Goal: Navigation & Orientation: Find specific page/section

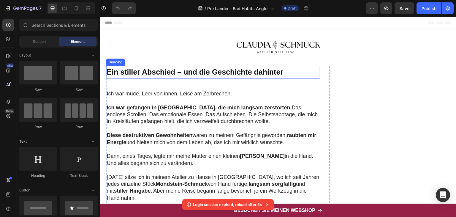
click at [148, 73] on strong "Ein stiller Abschied – und die Geschichte dahinter" at bounding box center [195, 72] width 177 height 8
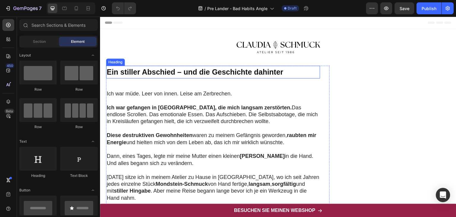
click at [216, 72] on strong "Ein stiller Abschied – und die Geschichte dahinter" at bounding box center [195, 72] width 177 height 8
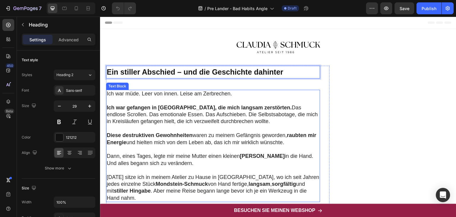
click at [154, 94] on p "Ich war müde. Leer von innen. Leise am Zerbrechen." at bounding box center [213, 93] width 213 height 7
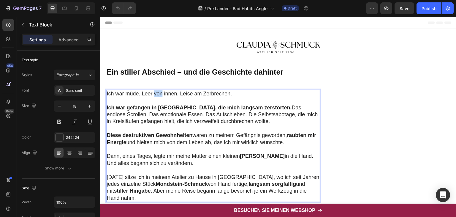
click at [154, 94] on p "Ich war müde. Leer von innen. Leise am Zerbrechen." at bounding box center [213, 93] width 213 height 7
click at [132, 93] on p "Ich war müde. Leer von innen. Leise am Zerbrechen." at bounding box center [213, 93] width 213 height 7
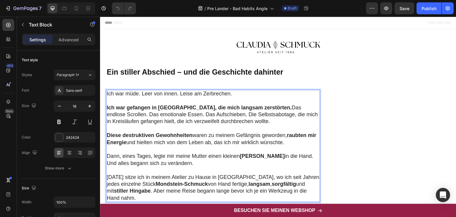
drag, startPoint x: 106, startPoint y: 106, endPoint x: 239, endPoint y: 120, distance: 133.7
click at [239, 120] on p "Ich war gefangen in Mustern, die mich langsam zerstörten. Das endlose Scrollen.…" at bounding box center [213, 114] width 213 height 21
drag, startPoint x: 107, startPoint y: 135, endPoint x: 296, endPoint y: 144, distance: 189.7
click at [296, 144] on p "Diese destruktiven Gewohnheiten waren zu meinem Gefängnis geworden, raubten mir…" at bounding box center [213, 139] width 213 height 14
drag, startPoint x: 107, startPoint y: 155, endPoint x: 181, endPoint y: 163, distance: 74.6
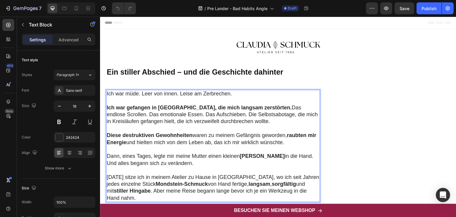
click at [181, 163] on p "Dann, eines Tages, legte mir meine Mutter einen kleinen Stein in die Hand. Und …" at bounding box center [213, 160] width 213 height 14
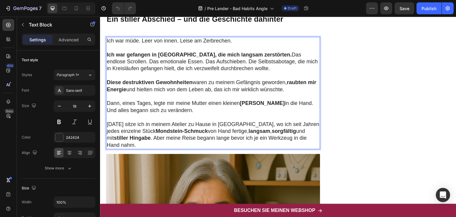
scroll to position [57, 0]
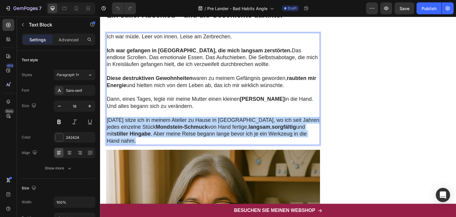
drag, startPoint x: 107, startPoint y: 119, endPoint x: 132, endPoint y: 144, distance: 35.5
click at [132, 144] on p "Heute sitze ich in meinem Atelier zu Hause in Freiburg, wo ich seit Jahren jede…" at bounding box center [213, 131] width 213 height 28
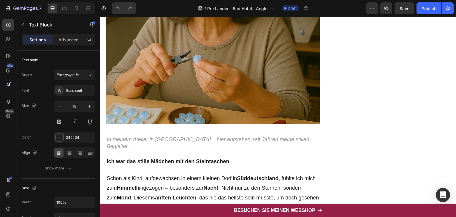
scroll to position [298, 0]
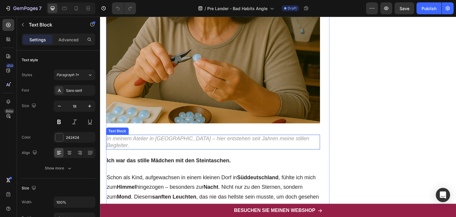
click at [253, 135] on icon "In meinem Atelier in [GEOGRAPHIC_DATA] – hier entstehen seit Jahren meine still…" at bounding box center [208, 141] width 203 height 13
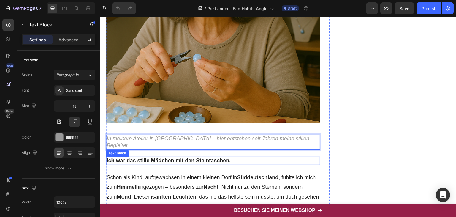
click at [184, 157] on strong "Ich war das stille Mädchen mit den Steintaschen." at bounding box center [169, 160] width 124 height 6
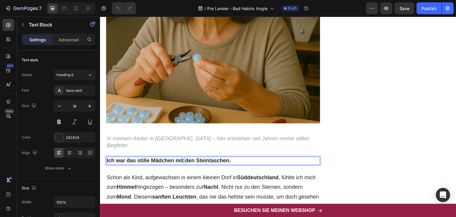
click at [184, 157] on strong "Ich war das stille Mädchen mit den Steintaschen." at bounding box center [169, 160] width 124 height 6
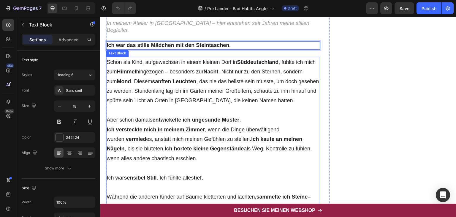
click at [122, 59] on p "Schon als Kind, aufgewachsen in einem kleinen Dorf in Süddeutschland , fühlte i…" at bounding box center [213, 81] width 213 height 48
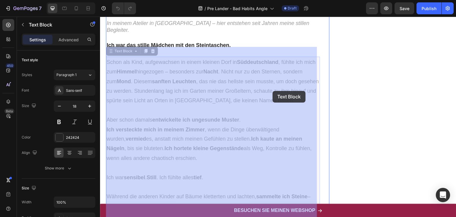
drag, startPoint x: 107, startPoint y: 50, endPoint x: 273, endPoint y: 91, distance: 171.1
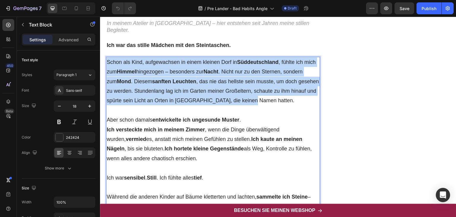
drag, startPoint x: 107, startPoint y: 50, endPoint x: 287, endPoint y: 90, distance: 184.2
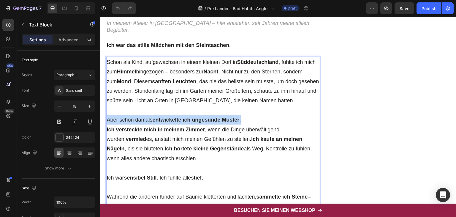
drag, startPoint x: 107, startPoint y: 109, endPoint x: 248, endPoint y: 108, distance: 141.3
click at [248, 115] on p "Aber schon damals entwickelte ich ungesunde Muster ." at bounding box center [213, 120] width 213 height 10
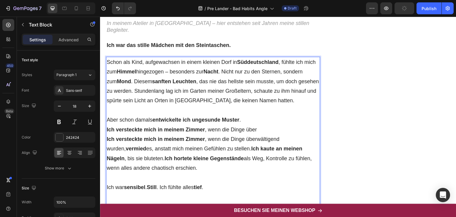
drag, startPoint x: 107, startPoint y: 128, endPoint x: 175, endPoint y: 162, distance: 76.4
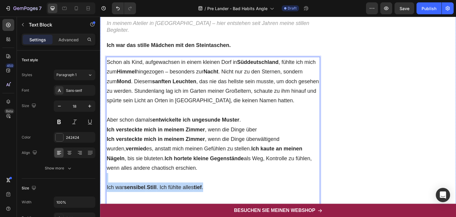
drag, startPoint x: 209, startPoint y: 179, endPoint x: 102, endPoint y: 172, distance: 107.1
click at [102, 172] on div "⁠⁠⁠⁠⁠⁠⁠ Ein stiller Abschied – und die Geschichte dahinter Heading Ich war müde…" at bounding box center [278, 169] width 356 height 1032
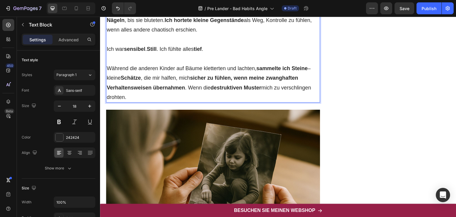
scroll to position [552, 0]
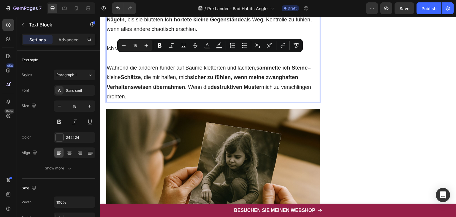
drag, startPoint x: 128, startPoint y: 86, endPoint x: 107, endPoint y: 56, distance: 36.7
click at [107, 63] on p "Während die anderen Kinder auf Bäume kletterten und lachten, sammelte ich Stein…" at bounding box center [213, 82] width 213 height 39
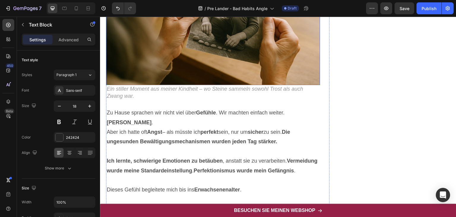
scroll to position [719, 0]
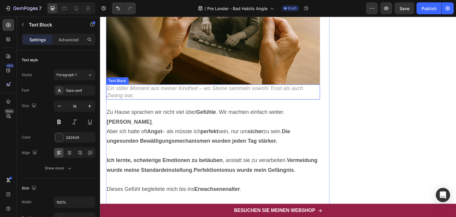
click at [174, 85] on icon "Ein stiller Moment aus meiner Kindheit – wo Steine sammeln sowohl Trost als auc…" at bounding box center [205, 91] width 197 height 13
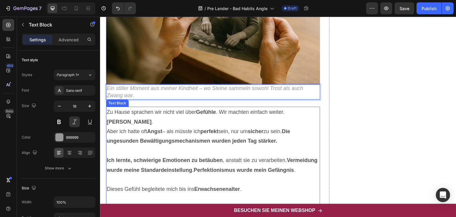
click at [127, 109] on p "Zu Hause sprachen wir nicht viel über Gefühle . Wir machten einfach weiter. Bli…" at bounding box center [213, 116] width 213 height 19
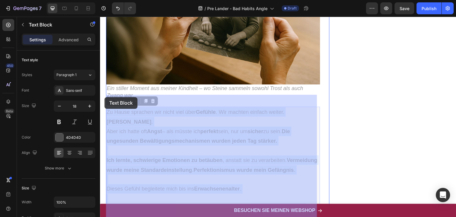
drag, startPoint x: 121, startPoint y: 111, endPoint x: 105, endPoint y: 97, distance: 21.5
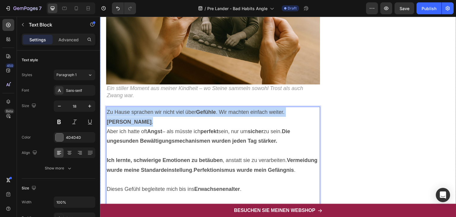
drag, startPoint x: 122, startPoint y: 110, endPoint x: 105, endPoint y: 97, distance: 21.2
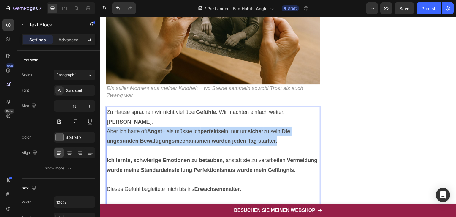
drag, startPoint x: 108, startPoint y: 118, endPoint x: 283, endPoint y: 129, distance: 175.2
click at [283, 129] on p "Aber ich hatte oft Angst – als müsste ich perfekt sein, nur um sicher zu sein. …" at bounding box center [213, 135] width 213 height 19
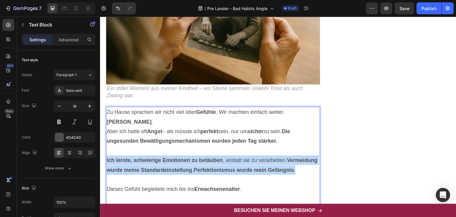
drag, startPoint x: 136, startPoint y: 167, endPoint x: 106, endPoint y: 148, distance: 35.6
click at [107, 155] on p "Ich lernte, schwierige Emotionen zu betäuben , anstatt sie zu verarbeiten. Verm…" at bounding box center [213, 164] width 213 height 19
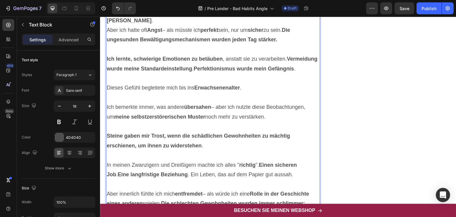
scroll to position [821, 0]
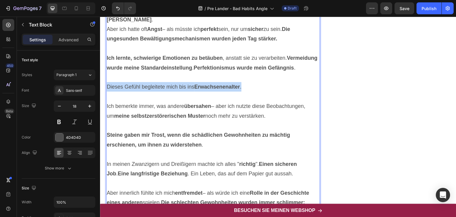
drag, startPoint x: 246, startPoint y: 83, endPoint x: 106, endPoint y: 86, distance: 140.5
click at [106, 86] on div "Zu Hause sprachen wir nicht viel über Gefühle . Wir machten einfach weiter. Bli…" at bounding box center [213, 211] width 214 height 415
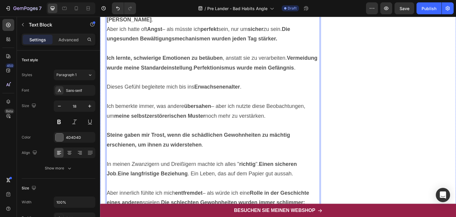
drag, startPoint x: 269, startPoint y: 113, endPoint x: 104, endPoint y: 103, distance: 165.4
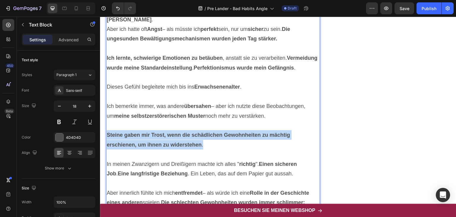
drag, startPoint x: 204, startPoint y: 142, endPoint x: 106, endPoint y: 129, distance: 98.5
click at [106, 129] on div "Zu Hause sprachen wir nicht viel über Gefühle . Wir machten einfach weiter. Bli…" at bounding box center [213, 211] width 214 height 415
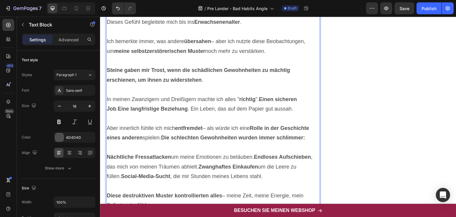
scroll to position [887, 0]
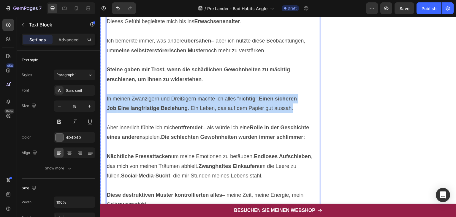
drag, startPoint x: 284, startPoint y: 107, endPoint x: 105, endPoint y: 98, distance: 180.2
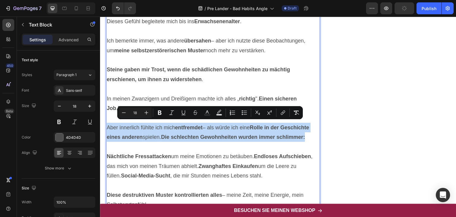
drag, startPoint x: 310, startPoint y: 133, endPoint x: 107, endPoint y: 127, distance: 202.3
click at [107, 127] on p "Aber innerlich fühlte ich mich entfremdet – als würde ich eine Rolle in der Ges…" at bounding box center [213, 132] width 213 height 19
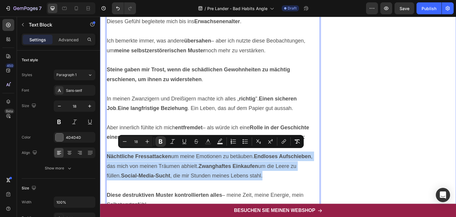
drag, startPoint x: 249, startPoint y: 173, endPoint x: 103, endPoint y: 155, distance: 147.0
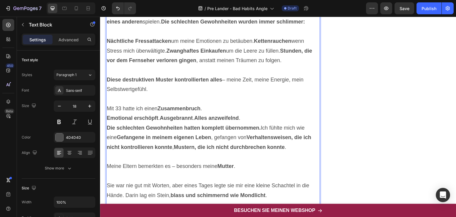
scroll to position [1002, 0]
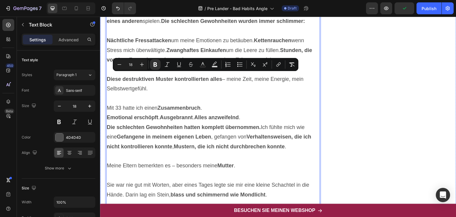
drag, startPoint x: 149, startPoint y: 86, endPoint x: 103, endPoint y: 76, distance: 47.4
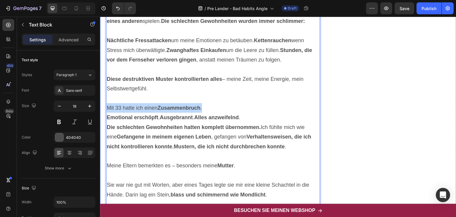
drag, startPoint x: 207, startPoint y: 105, endPoint x: 104, endPoint y: 107, distance: 103.4
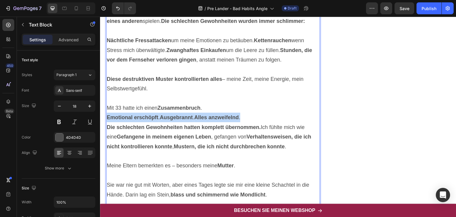
drag, startPoint x: 246, startPoint y: 114, endPoint x: 103, endPoint y: 113, distance: 143.1
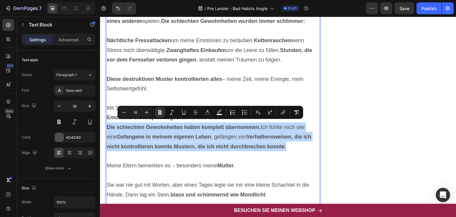
drag, startPoint x: 290, startPoint y: 142, endPoint x: 106, endPoint y: 125, distance: 185.5
click at [106, 125] on div "Zu Hause sprachen wir nicht viel über Gefühle . Wir machten einfach weiter. Bli…" at bounding box center [213, 30] width 214 height 415
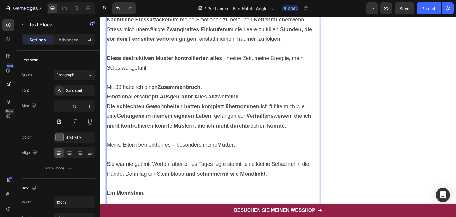
scroll to position [1071, 0]
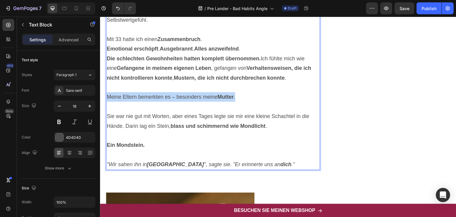
drag, startPoint x: 239, startPoint y: 94, endPoint x: 106, endPoint y: 96, distance: 133.0
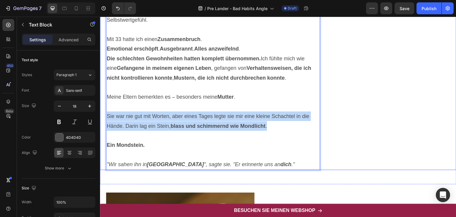
drag, startPoint x: 270, startPoint y: 124, endPoint x: 105, endPoint y: 110, distance: 165.4
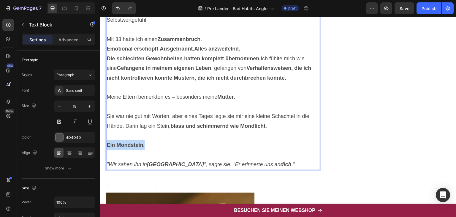
drag, startPoint x: 146, startPoint y: 141, endPoint x: 94, endPoint y: 144, distance: 52.6
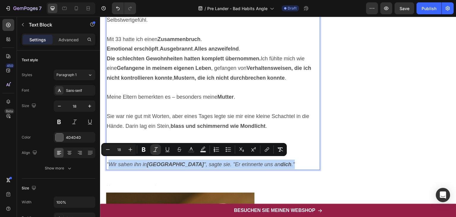
drag, startPoint x: 268, startPoint y: 160, endPoint x: 110, endPoint y: 163, distance: 158.9
click at [110, 163] on p ""Wir sahen ihn in Österreich ", sagte sie. "Er erinnerte uns an dich ."" at bounding box center [213, 164] width 213 height 10
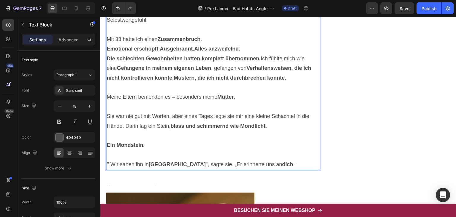
click at [111, 161] on p "" „Wir sahen ihn in Österreich ", sagte sie. „Er erinnerte uns an dich ."" at bounding box center [213, 164] width 213 height 10
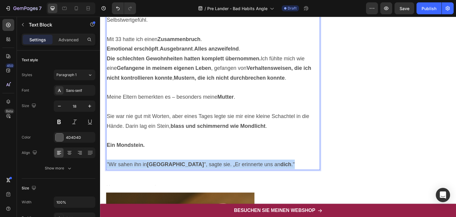
drag, startPoint x: 271, startPoint y: 161, endPoint x: 93, endPoint y: 165, distance: 178.8
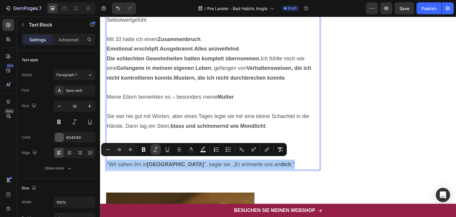
click at [154, 150] on icon "Editor contextual toolbar" at bounding box center [156, 149] width 6 height 6
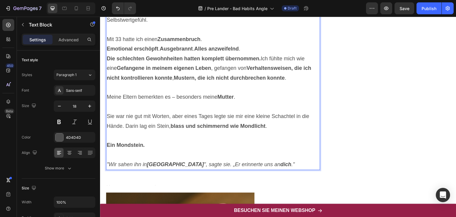
click at [306, 156] on p "Rich Text Editor. Editing area: main" at bounding box center [213, 155] width 213 height 10
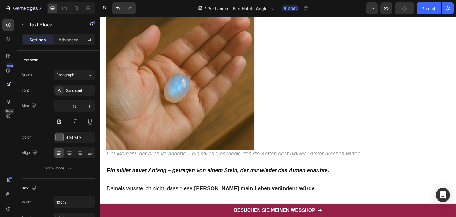
scroll to position [1302, 0]
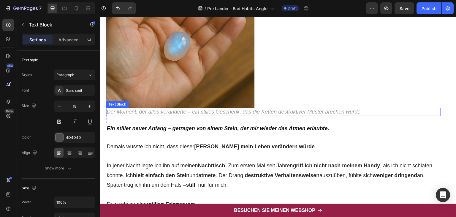
click at [203, 109] on icon "Der Moment, der alles veränderte – ein stilles Geschenk, das die Ketten destruk…" at bounding box center [234, 112] width 255 height 6
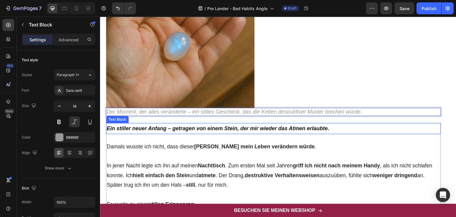
click at [254, 129] on strong "Ein stiller neuer Anfang – getragen von einem Stein, der mir wieder das Atmen e…" at bounding box center [218, 128] width 223 height 6
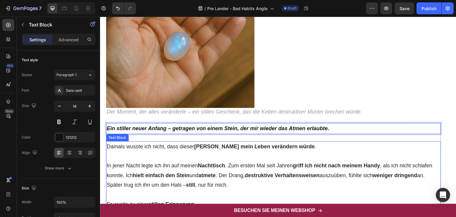
click at [198, 147] on strong "[PERSON_NAME] mein Leben verändern würde" at bounding box center [254, 146] width 121 height 6
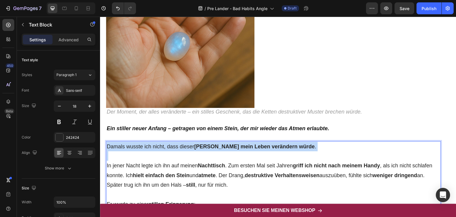
click at [198, 147] on strong "[PERSON_NAME] mein Leben verändern würde" at bounding box center [254, 146] width 121 height 6
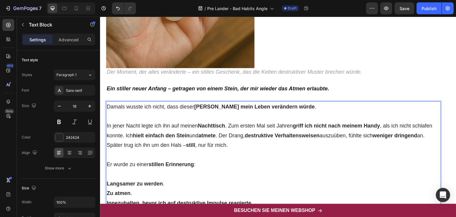
scroll to position [1350, 0]
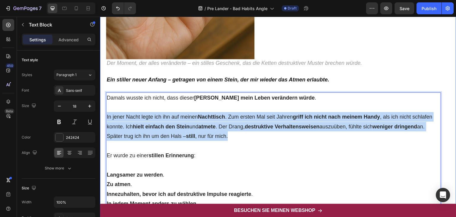
drag, startPoint x: 231, startPoint y: 135, endPoint x: 100, endPoint y: 113, distance: 132.6
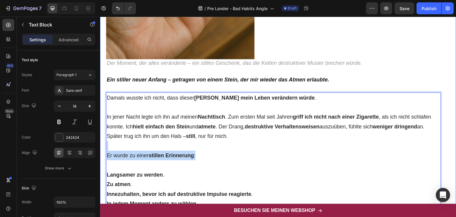
drag, startPoint x: 200, startPoint y: 155, endPoint x: 100, endPoint y: 149, distance: 100.2
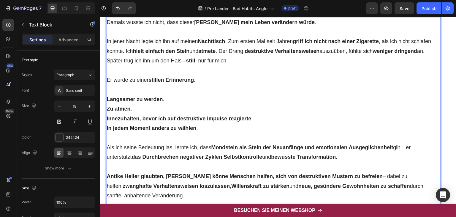
scroll to position [1428, 0]
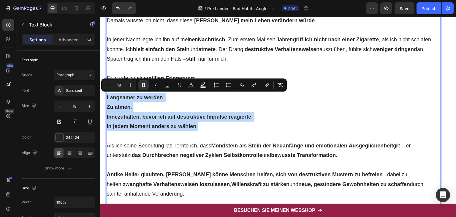
drag, startPoint x: 199, startPoint y: 125, endPoint x: 103, endPoint y: 97, distance: 100.0
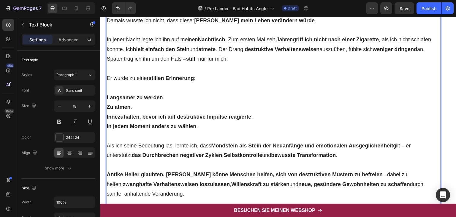
scroll to position [1468, 0]
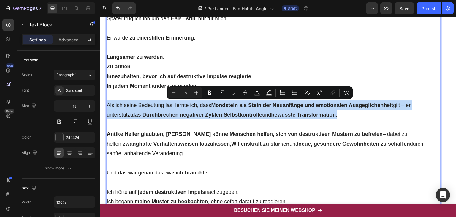
drag, startPoint x: 107, startPoint y: 104, endPoint x: 365, endPoint y: 113, distance: 257.9
click at [365, 113] on p "Als ich seine Bedeutung las, lernte ich, dass Mondstein als Stein der Neuanfäng…" at bounding box center [274, 109] width 334 height 19
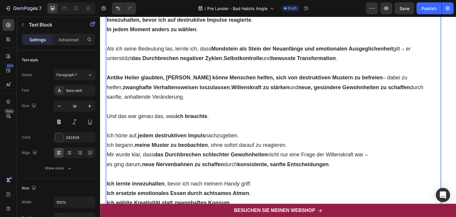
scroll to position [1525, 0]
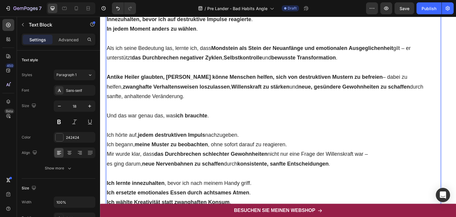
drag, startPoint x: 169, startPoint y: 95, endPoint x: 107, endPoint y: 75, distance: 65.1
click at [107, 75] on p "Antike Heiler glaubten, Mondstein könne Menschen helfen, sich von destruktiven …" at bounding box center [274, 86] width 334 height 29
drag, startPoint x: 213, startPoint y: 115, endPoint x: 104, endPoint y: 113, distance: 109.0
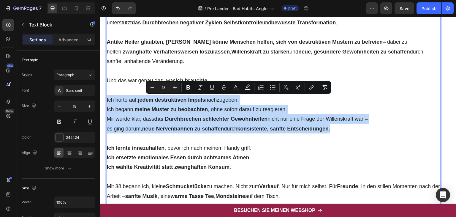
drag, startPoint x: 338, startPoint y: 129, endPoint x: 91, endPoint y: 100, distance: 249.3
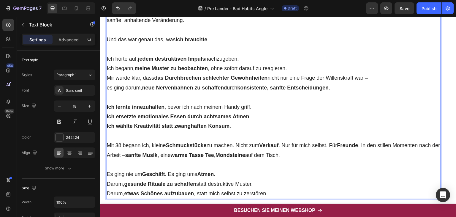
scroll to position [1602, 0]
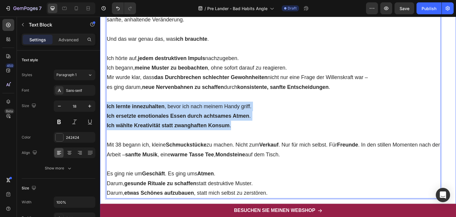
drag, startPoint x: 233, startPoint y: 126, endPoint x: 106, endPoint y: 105, distance: 128.5
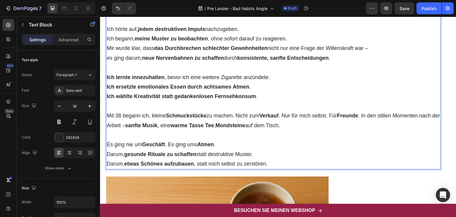
scroll to position [1651, 0]
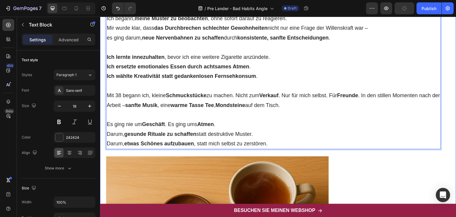
drag, startPoint x: 311, startPoint y: 104, endPoint x: 104, endPoint y: 93, distance: 207.6
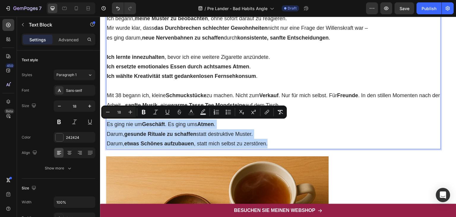
drag, startPoint x: 107, startPoint y: 123, endPoint x: 284, endPoint y: 144, distance: 179.1
click at [284, 144] on p "Es ging nie um Geschäft . Es ging ums Atmen . Darum, gesunde Rituale zu schaffe…" at bounding box center [274, 133] width 334 height 29
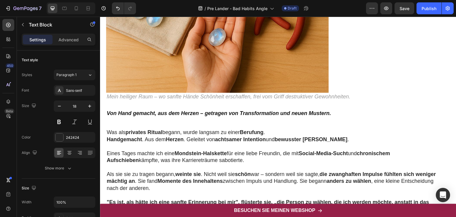
scroll to position [1938, 0]
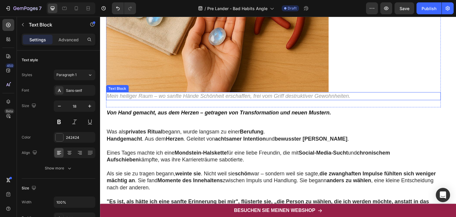
click at [197, 97] on icon "Mein heiliger Raum – wo sanfte Hände Schönheit erschaffen, frei vom Griff destr…" at bounding box center [229, 96] width 244 height 6
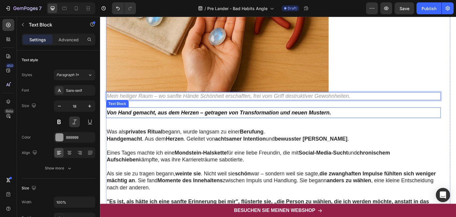
click at [137, 113] on strong "Von Hand gemacht, aus dem Herzen – getragen von Transformation und neuen Muster…" at bounding box center [219, 113] width 224 height 6
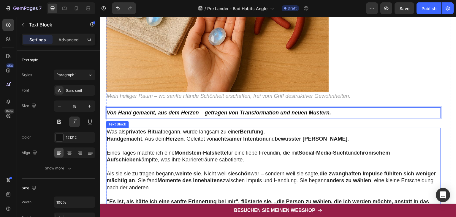
click at [148, 138] on p "Was als privates Ritual begann, wurde langsam zu einer Berufung . Handgemacht .…" at bounding box center [274, 135] width 334 height 14
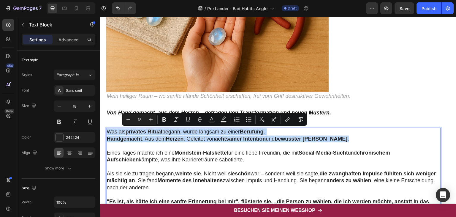
drag, startPoint x: 326, startPoint y: 137, endPoint x: 106, endPoint y: 128, distance: 220.2
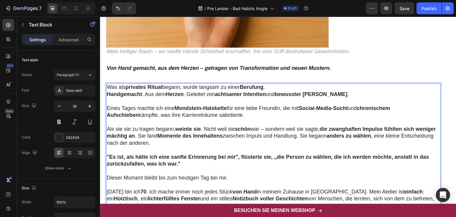
scroll to position [1982, 0]
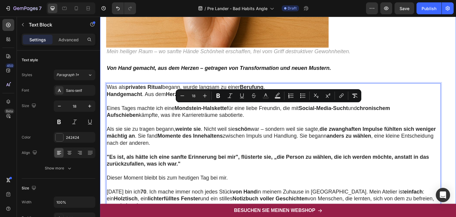
drag, startPoint x: 215, startPoint y: 115, endPoint x: 102, endPoint y: 105, distance: 113.5
click at [102, 105] on div "Text Block Image Der Moment, der alles veränderte – ein stilles Geschenk, das d…" at bounding box center [278, 68] width 356 height 1597
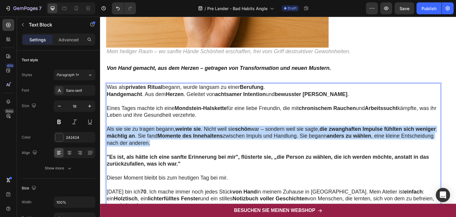
drag, startPoint x: 186, startPoint y: 143, endPoint x: 105, endPoint y: 128, distance: 82.6
click at [105, 128] on div "Text Block Image Der Moment, der alles veränderte – ein stilles Geschenk, das d…" at bounding box center [278, 68] width 356 height 1597
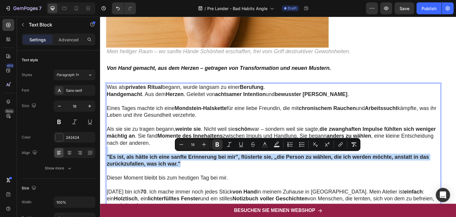
drag, startPoint x: 181, startPoint y: 162, endPoint x: 105, endPoint y: 152, distance: 77.0
click at [105, 152] on div "Text Block Image Der Moment, der alles veränderte – ein stilles Geschenk, das d…" at bounding box center [278, 68] width 356 height 1597
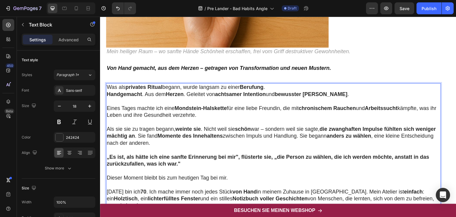
click at [110, 158] on strong "„Es ist, als hätte ich eine sanfte Erinnerung bei mir", flüsterte sie, „die Per…" at bounding box center [268, 160] width 323 height 13
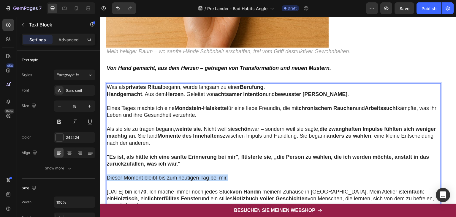
drag, startPoint x: 232, startPoint y: 176, endPoint x: 102, endPoint y: 175, distance: 129.5
click at [102, 175] on div "Text Block Image Der Moment, der alles veränderte – ein stilles Geschenk, das d…" at bounding box center [278, 68] width 356 height 1597
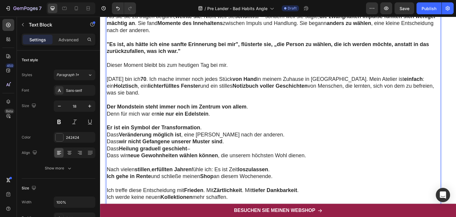
scroll to position [2096, 0]
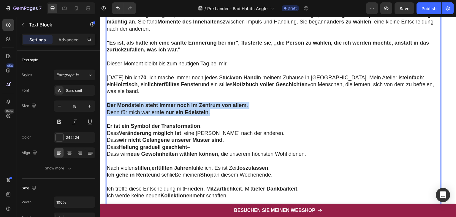
drag, startPoint x: 213, startPoint y: 111, endPoint x: 102, endPoint y: 103, distance: 111.6
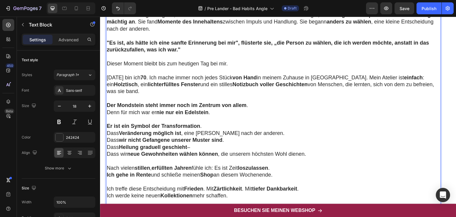
click at [127, 78] on p "Heute bin ich 70 . Ich mache immer noch jedes Stück von Hand in meinem Zuhause …" at bounding box center [274, 84] width 334 height 21
drag, startPoint x: 120, startPoint y: 91, endPoint x: 104, endPoint y: 76, distance: 21.7
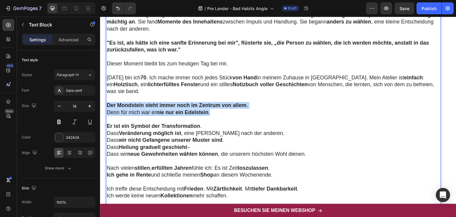
drag, startPoint x: 214, startPoint y: 113, endPoint x: 106, endPoint y: 107, distance: 108.5
click at [106, 107] on div "Was als privates Ritual begann, wurde langsam zu einer Berufung . Handgemacht .…" at bounding box center [273, 112] width 335 height 286
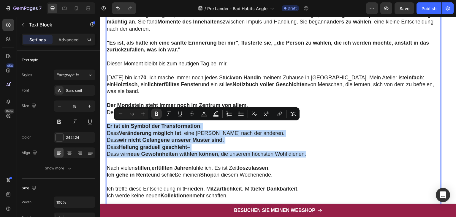
drag, startPoint x: 107, startPoint y: 123, endPoint x: 309, endPoint y: 154, distance: 204.2
click at [309, 154] on p "Er ist ein Symbol der Transformation . Dass Veränderung möglich ist , eine Wahl…" at bounding box center [274, 140] width 334 height 35
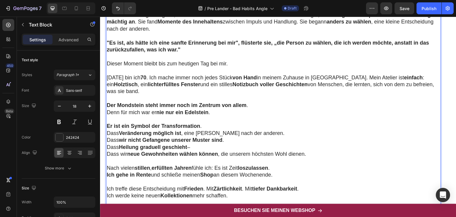
scroll to position [2134, 0]
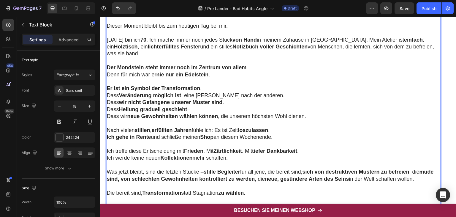
drag, startPoint x: 107, startPoint y: 128, endPoint x: 282, endPoint y: 137, distance: 175.4
click at [282, 137] on p "Nach vielen stillen , erfüllten Jahren fühle ich: Es ist Zeit loszulassen . Ich…" at bounding box center [274, 134] width 334 height 14
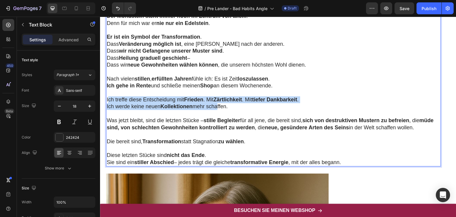
drag, startPoint x: 107, startPoint y: 98, endPoint x: 216, endPoint y: 105, distance: 109.2
click at [216, 105] on p "Ich treffe diese Entscheidung mit Frieden . Mit Zärtlichkeit . Mit tiefer Dankb…" at bounding box center [274, 103] width 334 height 14
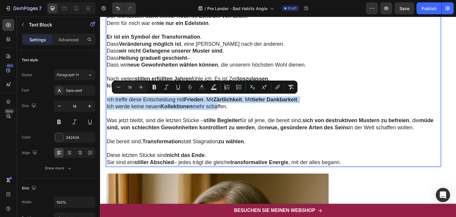
click at [216, 105] on p "Ich treffe diese Entscheidung mit Frieden . Mit Zärtlichkeit . Mit tiefer Dankb…" at bounding box center [274, 103] width 334 height 14
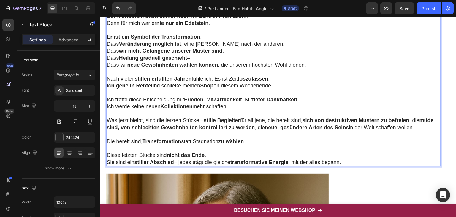
drag, startPoint x: 231, startPoint y: 106, endPoint x: 106, endPoint y: 100, distance: 124.6
click at [107, 100] on p "Ich treffe diese Entscheidung mit Frieden . Mit Zärtlichkeit . Mit tiefer Dankb…" at bounding box center [274, 103] width 334 height 14
drag, startPoint x: 107, startPoint y: 118, endPoint x: 441, endPoint y: 125, distance: 333.5
click at [252, 141] on p "Die bereit sind, Transformation statt Stagnation zu wählen ." at bounding box center [274, 141] width 334 height 7
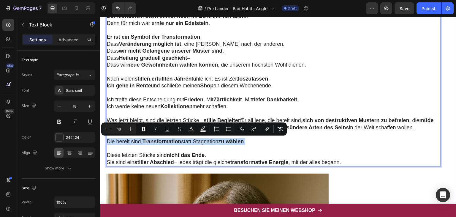
drag, startPoint x: 252, startPoint y: 141, endPoint x: 100, endPoint y: 142, distance: 152.0
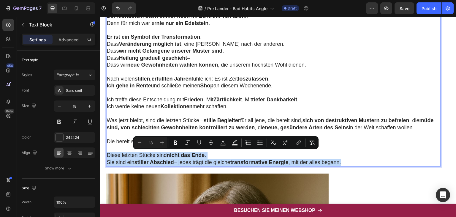
drag, startPoint x: 347, startPoint y: 162, endPoint x: 105, endPoint y: 155, distance: 242.1
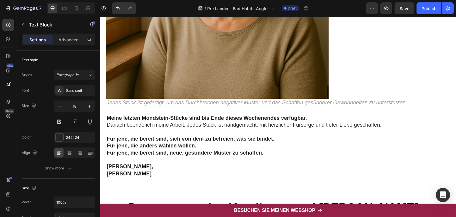
scroll to position [2483, 0]
click at [181, 100] on p "Jedes Stück ist gefertigt, um das Durchbrechen negativer Muster und das Schaffe…" at bounding box center [274, 102] width 334 height 7
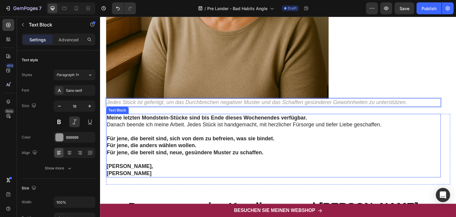
click at [220, 115] on strong "Meine letzten Mondstein-Stücke sind bis Ende dieses Wochenendes verfügbar." at bounding box center [207, 118] width 200 height 6
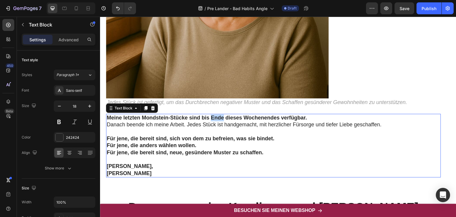
click at [220, 115] on strong "Meine letzten Mondstein-Stücke sind bis Ende dieses Wochenendes verfügbar." at bounding box center [207, 118] width 200 height 6
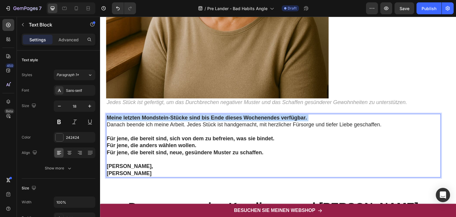
click at [220, 115] on strong "Meine letzten Mondstein-Stücke sind bis Ende dieses Wochenendes verfügbar." at bounding box center [207, 118] width 200 height 6
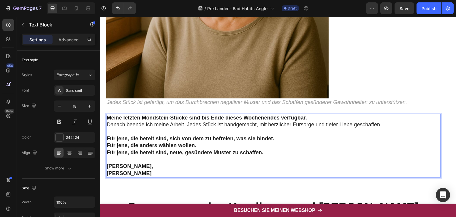
click at [201, 125] on p "Danach beende ich meine Arbeit. Jedes Stück ist handgemacht, mit herzlicher Für…" at bounding box center [274, 124] width 334 height 7
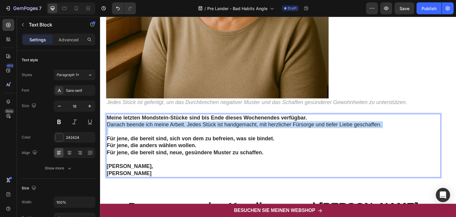
click at [201, 125] on p "Danach beende ich meine Arbeit. Jedes Stück ist handgemacht, mit herzlicher Für…" at bounding box center [274, 124] width 334 height 7
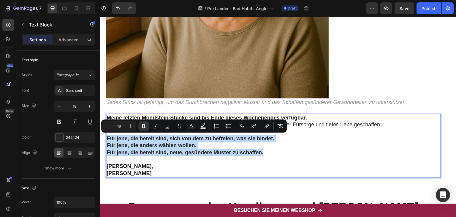
drag, startPoint x: 107, startPoint y: 137, endPoint x: 274, endPoint y: 154, distance: 168.1
click at [274, 154] on p "Für jene, die bereit sind, sich von dem zu befreien, was sie bindet. Für jene, …" at bounding box center [274, 145] width 334 height 21
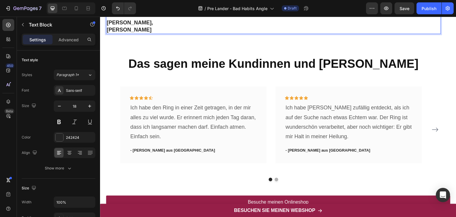
scroll to position [2627, 0]
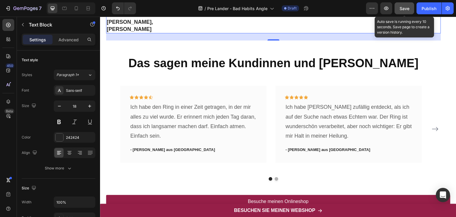
click at [406, 8] on span "Save" at bounding box center [405, 8] width 10 height 5
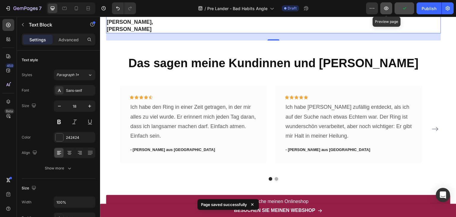
click at [385, 7] on icon "button" at bounding box center [386, 8] width 6 height 6
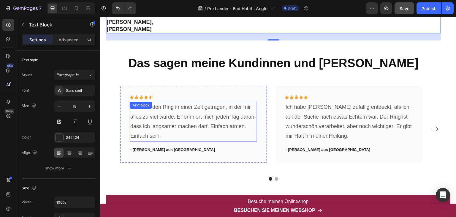
click at [198, 109] on p "Ich habe den Ring in einer Zeit getragen, in der mir alles zu viel wurde. Er er…" at bounding box center [193, 121] width 126 height 39
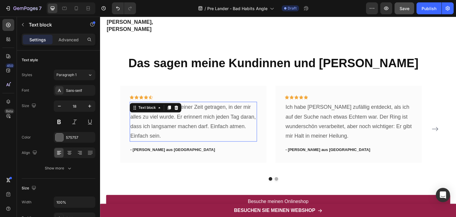
click at [198, 109] on p "Ich habe den Ring in einer Zeit getragen, in der mir alles zu viel wurde. Er er…" at bounding box center [193, 121] width 126 height 39
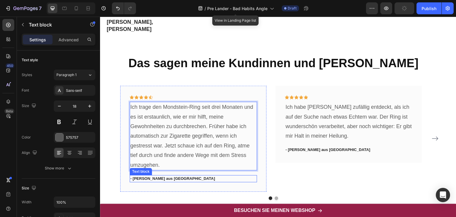
click at [161, 177] on p "- Elisa M aus München" at bounding box center [193, 178] width 126 height 6
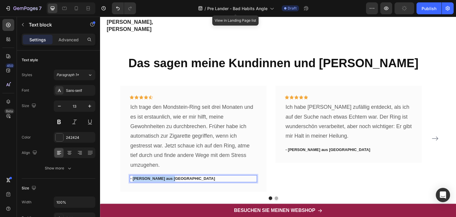
drag, startPoint x: 133, startPoint y: 178, endPoint x: 175, endPoint y: 178, distance: 42.2
click at [175, 178] on p "- Elisa M aus München" at bounding box center [193, 178] width 126 height 6
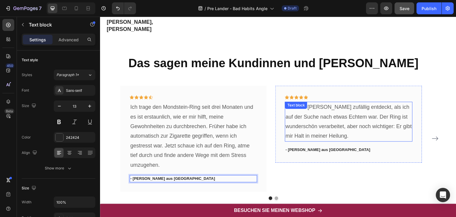
click at [330, 126] on p "Ich habe Claudia zufällig entdeckt, als ich auf der Suche nach etwas Echtem war…" at bounding box center [349, 121] width 126 height 39
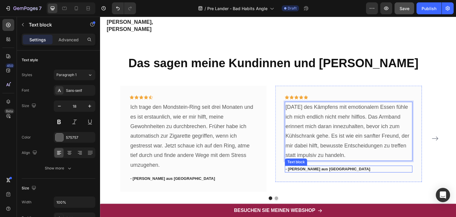
click at [308, 168] on p "- Jana W. aus Leipzig" at bounding box center [349, 169] width 126 height 6
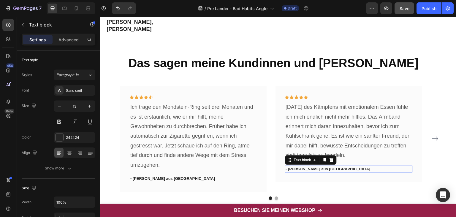
click at [308, 168] on p "- Jana W. aus Leipzig" at bounding box center [349, 169] width 126 height 6
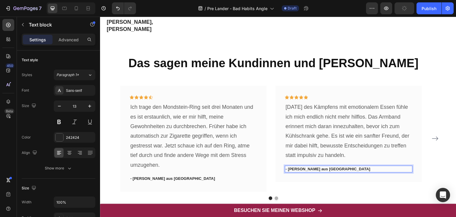
drag, startPoint x: 288, startPoint y: 167, endPoint x: 331, endPoint y: 165, distance: 43.1
click at [331, 166] on p "- Jana W. aus Leipzig" at bounding box center [349, 169] width 126 height 6
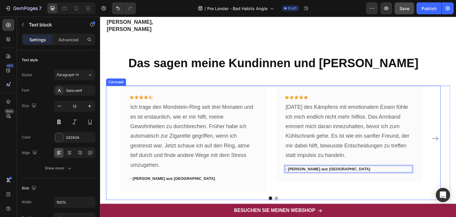
click at [432, 139] on icon "Carousel Next Arrow" at bounding box center [435, 138] width 7 height 7
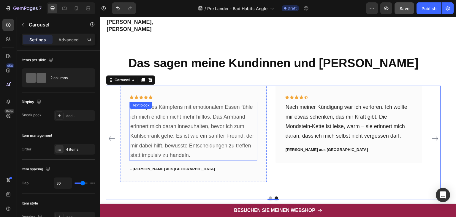
click at [160, 126] on p "Nach 15 Jahren des Kämpfens mit emotionalem Essen fühle ich mich endlich nicht …" at bounding box center [193, 131] width 126 height 58
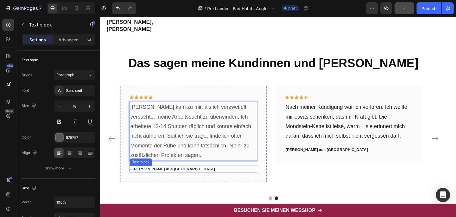
click at [156, 169] on p "- Sabine H. aus Berlin" at bounding box center [193, 169] width 126 height 6
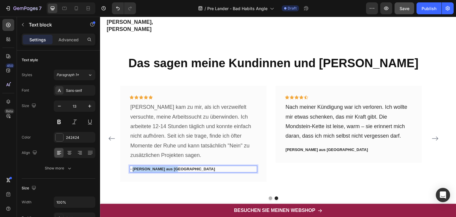
drag, startPoint x: 134, startPoint y: 167, endPoint x: 172, endPoint y: 168, distance: 38.0
click at [172, 168] on p "- Sabine H. aus Berlin" at bounding box center [193, 169] width 126 height 6
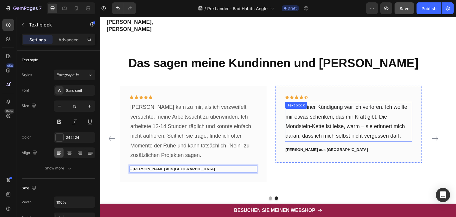
click at [294, 115] on p "Nach meiner Kündigung war ich verloren. Ich wollte mir etwas schenken, das mir …" at bounding box center [349, 121] width 126 height 39
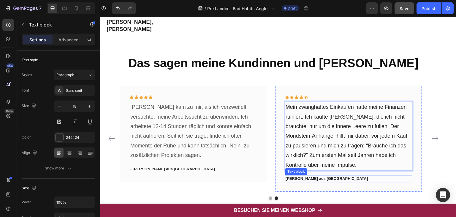
click at [290, 178] on p "Lena R. aus Köln" at bounding box center [349, 178] width 126 height 6
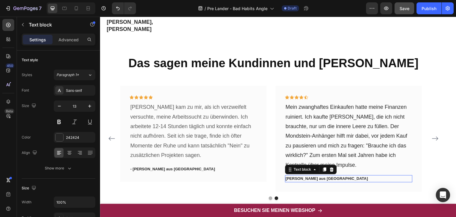
click at [290, 178] on p "Lena R. aus Köln" at bounding box center [349, 178] width 126 height 6
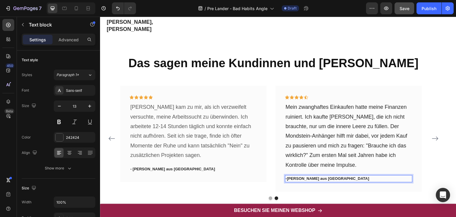
click at [288, 178] on p "-Andrea W. aus Köln" at bounding box center [349, 178] width 126 height 6
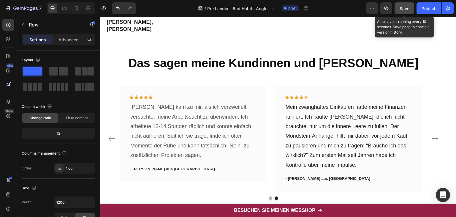
click at [407, 9] on span "Save" at bounding box center [405, 8] width 10 height 5
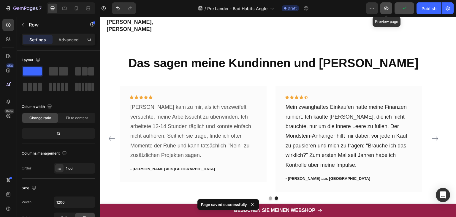
click at [387, 9] on icon "button" at bounding box center [386, 8] width 6 height 6
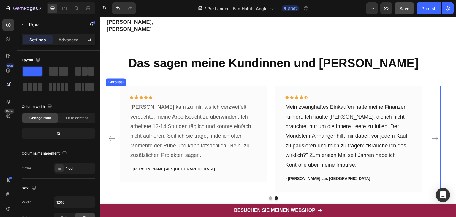
click at [432, 139] on icon "Carousel Next Arrow" at bounding box center [435, 138] width 7 height 7
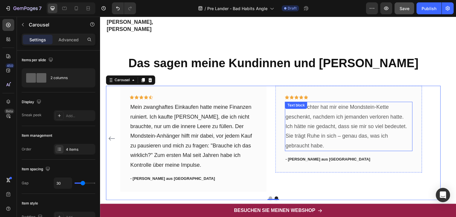
click at [326, 134] on p "Meine Tochter hat mir eine Mondstein-Kette geschenkt, nachdem ich jemanden verl…" at bounding box center [349, 126] width 126 height 48
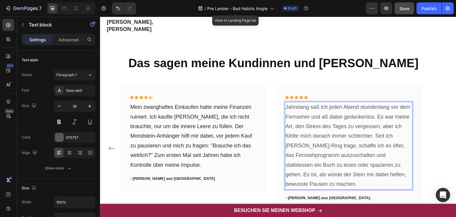
scroll to position [2692, 0]
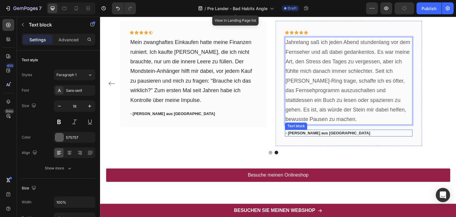
click at [303, 130] on p "- Maria K aus Freiburg" at bounding box center [349, 133] width 126 height 6
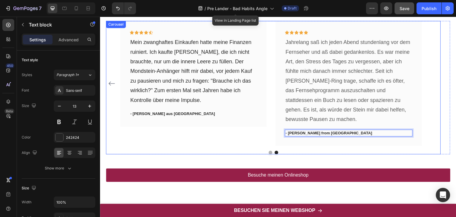
click at [220, 138] on div "Icon Icon Icon Icon Icon Row Mein zwanghaftes Einkaufen hatte meine Finanzen ru…" at bounding box center [193, 83] width 146 height 125
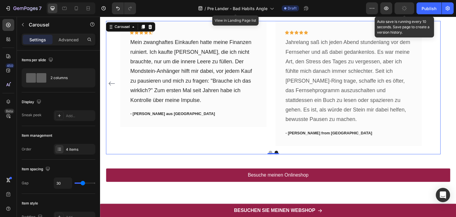
click at [403, 7] on icon "button" at bounding box center [404, 8] width 6 height 6
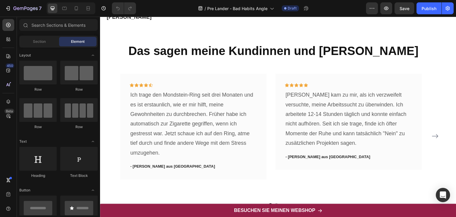
scroll to position [2640, 0]
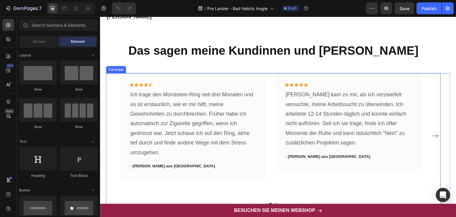
click at [432, 134] on icon "Carousel Next Arrow" at bounding box center [435, 135] width 7 height 7
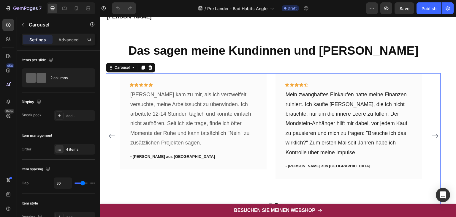
drag, startPoint x: 431, startPoint y: 135, endPoint x: 413, endPoint y: 99, distance: 40.6
click at [432, 135] on icon "Carousel Next Arrow" at bounding box center [435, 136] width 6 height 4
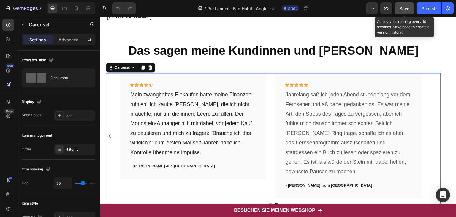
click at [404, 9] on span "Save" at bounding box center [405, 8] width 10 height 5
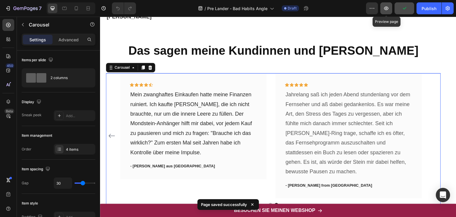
click at [387, 8] on icon "button" at bounding box center [386, 8] width 6 height 6
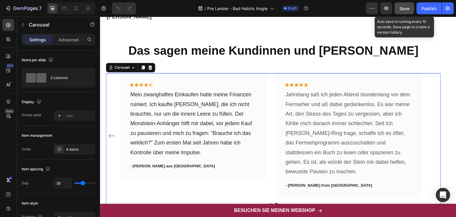
click at [401, 9] on span "Save" at bounding box center [405, 8] width 10 height 5
click at [10, 8] on icon "button" at bounding box center [8, 8] width 6 height 6
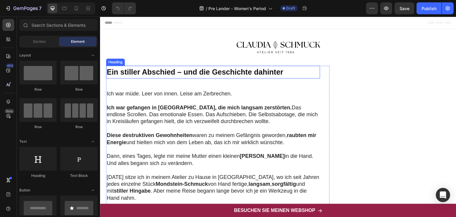
click at [172, 76] on strong "Ein stiller Abschied – und die Geschichte dahinter" at bounding box center [195, 72] width 177 height 8
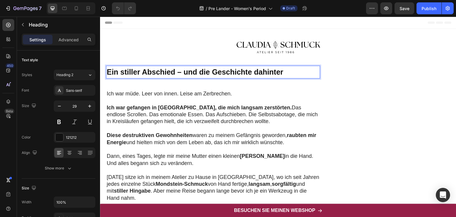
click at [171, 68] on strong "Ein stiller Abschied – und die Geschichte dahinter" at bounding box center [195, 72] width 177 height 8
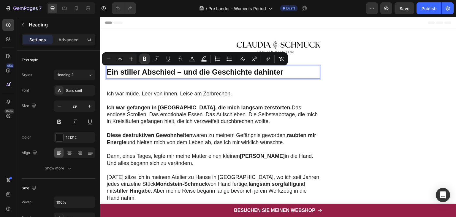
type input "29"
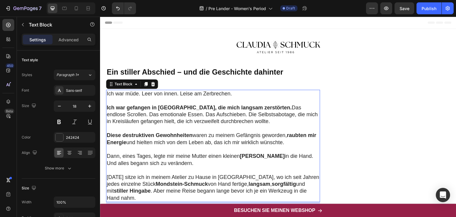
click at [134, 95] on p "Ich war müde. Leer von innen. Leise am Zerbrechen." at bounding box center [213, 93] width 213 height 7
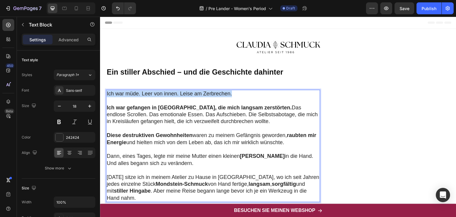
click at [134, 95] on p "Ich war müde. Leer von innen. Leise am Zerbrechen." at bounding box center [213, 93] width 213 height 7
drag, startPoint x: 107, startPoint y: 107, endPoint x: 256, endPoint y: 124, distance: 150.3
click at [256, 124] on p "Ich war gefangen in Mustern, die mich langsam zerstörten. Das endlose Scrollen.…" at bounding box center [213, 114] width 213 height 21
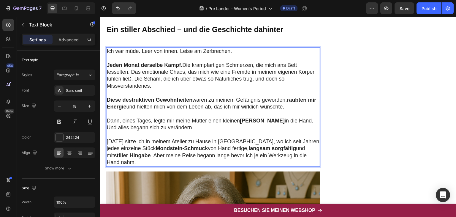
scroll to position [43, 0]
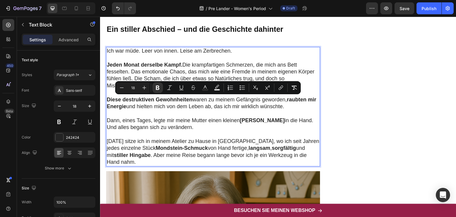
drag, startPoint x: 107, startPoint y: 99, endPoint x: 304, endPoint y: 108, distance: 197.4
click at [304, 108] on p "Diese destruktiven Gewohnheiten waren zu meinem Gefängnis geworden, raubten mir…" at bounding box center [213, 103] width 213 height 14
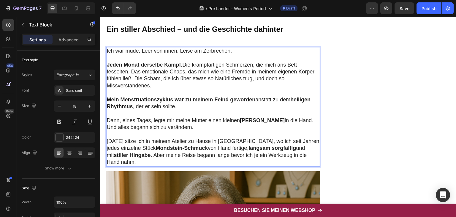
drag, startPoint x: 107, startPoint y: 119, endPoint x: 179, endPoint y: 128, distance: 72.7
click at [179, 128] on p "Dann, eines Tages, legte mir meine Mutter einen kleinen Stein in die Hand. Und …" at bounding box center [213, 124] width 213 height 14
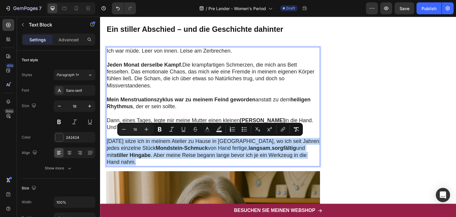
drag, startPoint x: 107, startPoint y: 140, endPoint x: 123, endPoint y: 162, distance: 27.5
click at [123, 162] on p "Heute sitze ich in meinem Atelier zu Hause in Freiburg, wo ich seit Jahren jede…" at bounding box center [213, 152] width 213 height 28
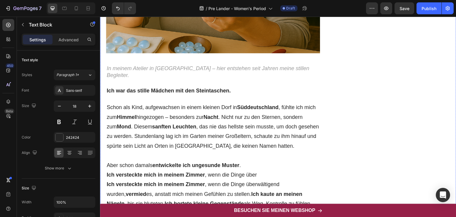
scroll to position [375, 0]
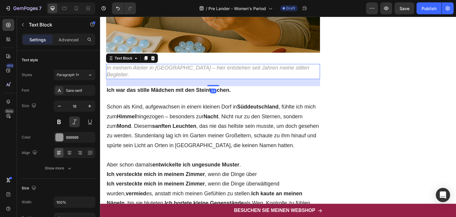
click at [205, 67] on icon "In meinem Atelier in [GEOGRAPHIC_DATA] – hier entstehen seit Jahren meine still…" at bounding box center [208, 71] width 203 height 13
click at [203, 66] on icon "In meinem Atelier in [GEOGRAPHIC_DATA] – hier entstehen seit Jahren meine still…" at bounding box center [208, 71] width 203 height 13
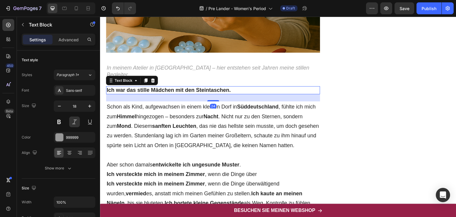
click at [175, 87] on strong "Ich war das stille Mädchen mit den Steintaschen." at bounding box center [169, 90] width 124 height 6
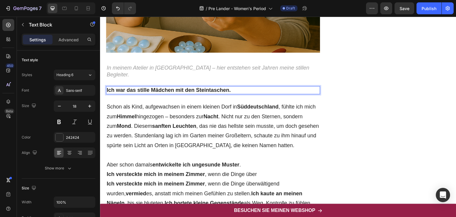
click at [204, 87] on strong "Ich war das stille Mädchen mit den Steintaschen." at bounding box center [169, 90] width 124 height 6
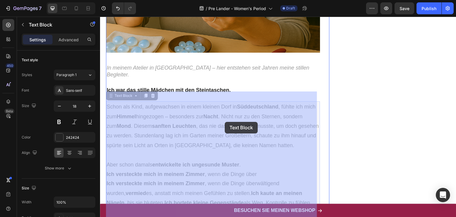
drag, startPoint x: 106, startPoint y: 96, endPoint x: 225, endPoint y: 122, distance: 121.3
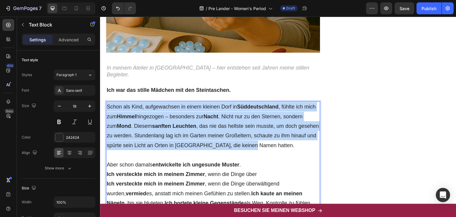
drag, startPoint x: 107, startPoint y: 96, endPoint x: 284, endPoint y: 136, distance: 182.1
click at [284, 136] on p "Schon als Kind, aufgewachsen in einem kleinen Dorf in Süddeutschland , fühlte i…" at bounding box center [213, 126] width 213 height 48
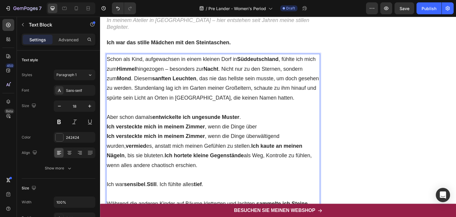
scroll to position [430, 0]
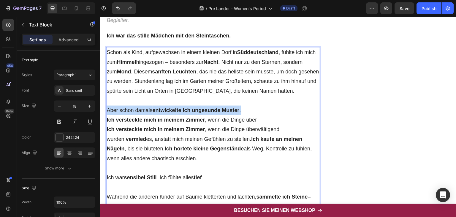
drag, startPoint x: 107, startPoint y: 99, endPoint x: 259, endPoint y: 99, distance: 152.0
click at [259, 105] on p "Aber schon damals entwickelte ich ungesunde Muster ." at bounding box center [213, 110] width 213 height 10
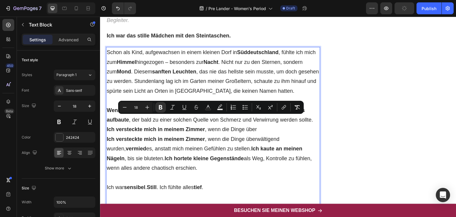
drag, startPoint x: 107, startPoint y: 118, endPoint x: 180, endPoint y: 160, distance: 84.2
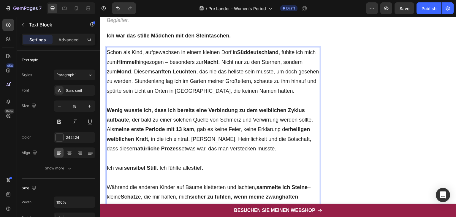
click at [313, 110] on p "Wenig wusste ich, dass ich bereits eine Verbindung zu dem weiblichen Zyklus auf…" at bounding box center [213, 114] width 213 height 19
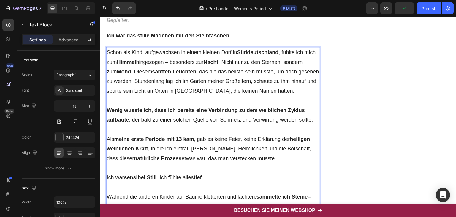
scroll to position [468, 0]
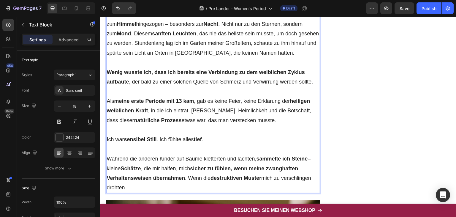
drag, startPoint x: 107, startPoint y: 90, endPoint x: 272, endPoint y: 113, distance: 166.4
click at [272, 113] on p "Als meine erste Periode mit 13 kam , gab es keine Feier, keine Erklärung der he…" at bounding box center [213, 110] width 213 height 29
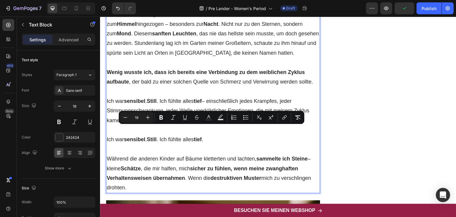
drag, startPoint x: 107, startPoint y: 128, endPoint x: 129, endPoint y: 179, distance: 55.7
click at [129, 179] on div "Schon als Kind, aufgewachsen in einem kleinen Dorf in Süddeutschland , fühlte i…" at bounding box center [213, 101] width 214 height 184
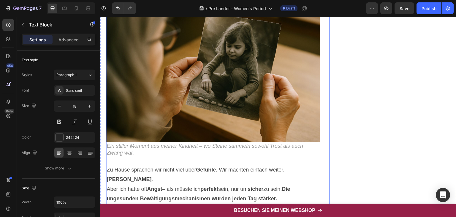
scroll to position [658, 0]
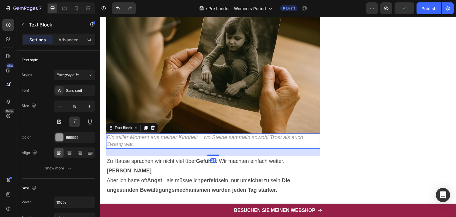
click at [131, 134] on icon "Ein stiller Moment aus meiner Kindheit – wo Steine sammeln sowohl Trost als auc…" at bounding box center [205, 140] width 197 height 13
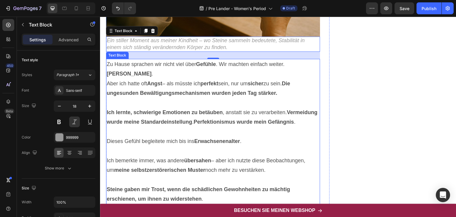
scroll to position [755, 0]
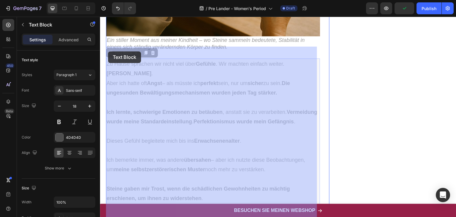
drag, startPoint x: 121, startPoint y: 62, endPoint x: 108, endPoint y: 51, distance: 16.5
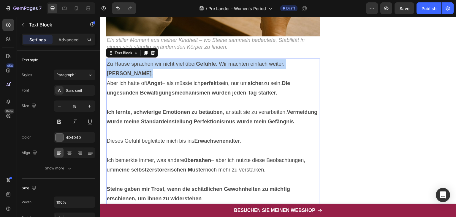
drag, startPoint x: 107, startPoint y: 50, endPoint x: 121, endPoint y: 62, distance: 18.2
click at [121, 62] on p "Zu Hause sprachen wir nicht viel über Gefühle . Wir machten einfach weiter. Bli…" at bounding box center [213, 68] width 213 height 19
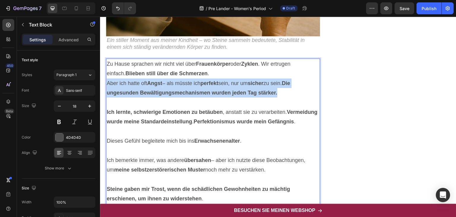
drag, startPoint x: 107, startPoint y: 70, endPoint x: 281, endPoint y: 83, distance: 174.2
click at [281, 83] on p "Aber ich hatte oft Angst – als müsste ich perfekt sein, nur um sicher zu sein. …" at bounding box center [213, 87] width 213 height 19
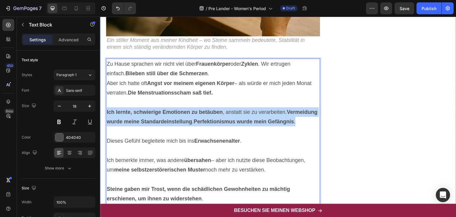
drag, startPoint x: 136, startPoint y: 119, endPoint x: 106, endPoint y: 98, distance: 36.7
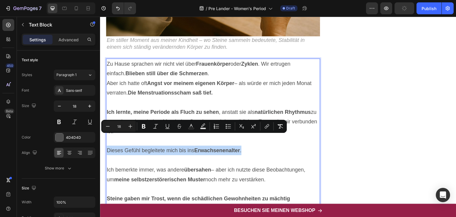
drag, startPoint x: 106, startPoint y: 136, endPoint x: 252, endPoint y: 136, distance: 145.5
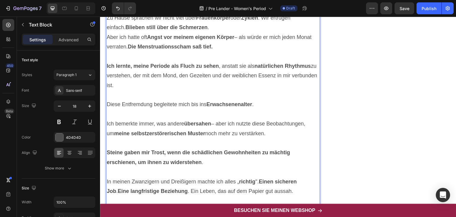
scroll to position [802, 0]
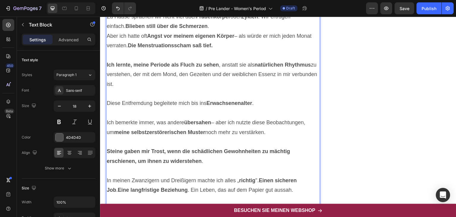
drag, startPoint x: 270, startPoint y: 120, endPoint x: 96, endPoint y: 110, distance: 174.3
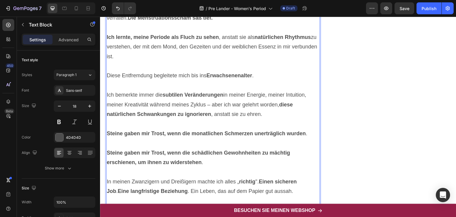
scroll to position [830, 0]
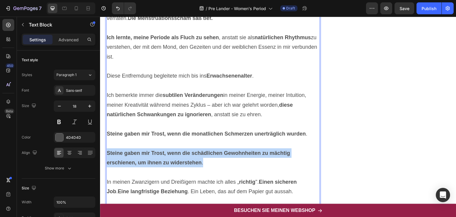
drag, startPoint x: 107, startPoint y: 140, endPoint x: 216, endPoint y: 150, distance: 110.3
click at [216, 150] on p "Steine gaben mir Trost, wenn die schädlichen Gewohnheiten zu mächtig erschienen…" at bounding box center [213, 157] width 213 height 19
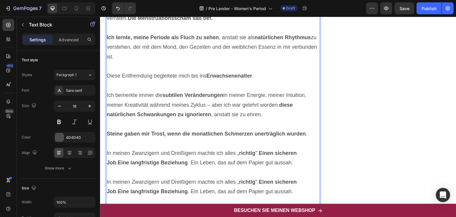
click at [239, 150] on strong "richtig" at bounding box center [247, 153] width 16 height 6
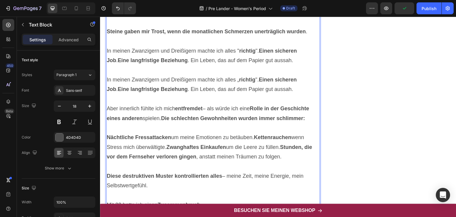
scroll to position [932, 0]
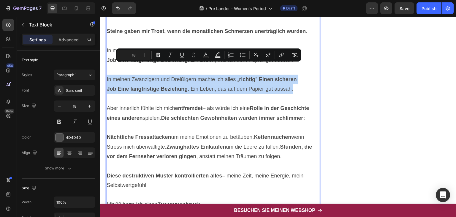
drag, startPoint x: 284, startPoint y: 76, endPoint x: 99, endPoint y: 71, distance: 185.1
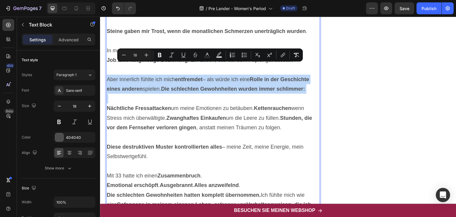
drag, startPoint x: 107, startPoint y: 67, endPoint x: 306, endPoint y: 82, distance: 199.8
click at [306, 82] on div "Zu Hause sprachen wir nicht viel über Frauenkörper oder Zyklen . Wir ertrugen e…" at bounding box center [213, 94] width 214 height 425
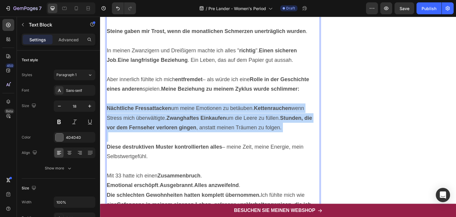
drag, startPoint x: 107, startPoint y: 96, endPoint x: 302, endPoint y: 122, distance: 197.2
click at [302, 122] on div "Zu Hause sprachen wir nicht viel über Frauenkörper oder Zyklen . Wir ertrugen e…" at bounding box center [213, 94] width 214 height 425
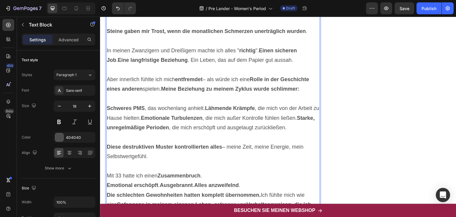
drag, startPoint x: 148, startPoint y: 143, endPoint x: 197, endPoint y: 152, distance: 49.9
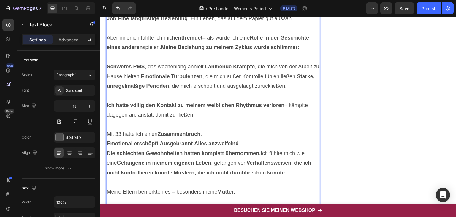
scroll to position [974, 0]
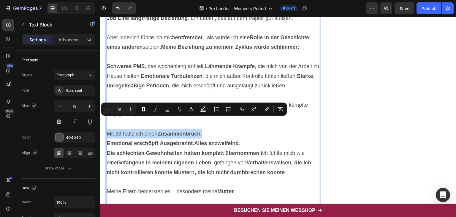
drag, startPoint x: 107, startPoint y: 119, endPoint x: 212, endPoint y: 120, distance: 104.8
click at [212, 129] on p "Mit 33 hatte ich einen Zusammenbruch ." at bounding box center [213, 134] width 213 height 10
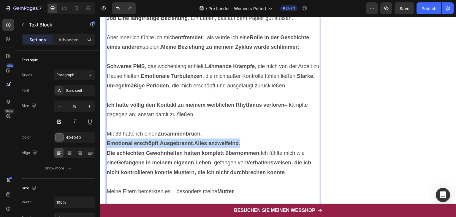
drag, startPoint x: 108, startPoint y: 131, endPoint x: 250, endPoint y: 130, distance: 141.9
click at [250, 138] on p "Emotional erschöpft . Ausgebrannt . Alles anzweifelnd ." at bounding box center [213, 143] width 213 height 10
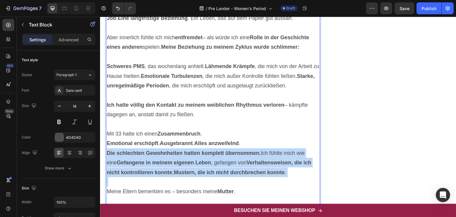
drag, startPoint x: 107, startPoint y: 140, endPoint x: 290, endPoint y: 165, distance: 184.8
click at [290, 165] on div "Zu Hause sprachen wir nicht viel über Frauenkörper oder Zyklen . Wir ertrugen e…" at bounding box center [213, 52] width 214 height 425
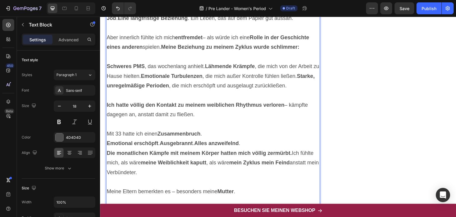
scroll to position [1011, 0]
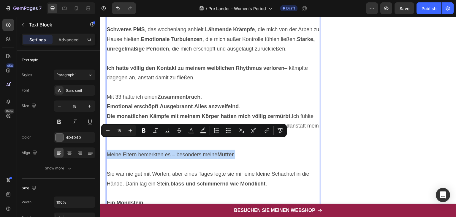
drag, startPoint x: 107, startPoint y: 141, endPoint x: 245, endPoint y: 144, distance: 138.7
click at [245, 150] on p "Meine Eltern bemerkten es – besonders meine Mutter ." at bounding box center [213, 155] width 213 height 10
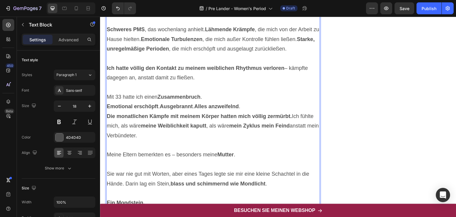
click at [110, 159] on p "Rich Text Editor. Editing area: main" at bounding box center [213, 164] width 213 height 10
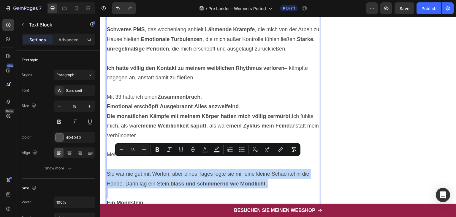
drag, startPoint x: 107, startPoint y: 159, endPoint x: 270, endPoint y: 182, distance: 165.2
click at [270, 182] on div "Zu Hause sprachen wir nicht viel über Frauenkörper oder Zyklen . Wir ertrugen e…" at bounding box center [213, 15] width 214 height 425
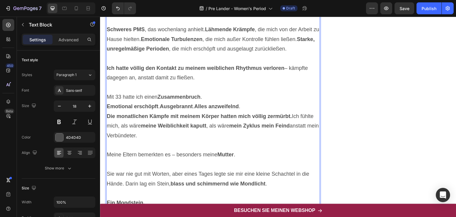
scroll to position [1084, 0]
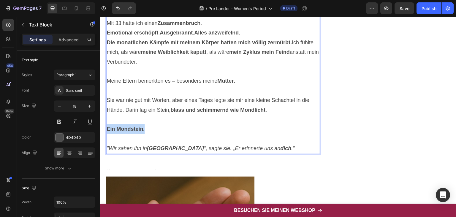
drag, startPoint x: 148, startPoint y: 116, endPoint x: 93, endPoint y: 115, distance: 55.5
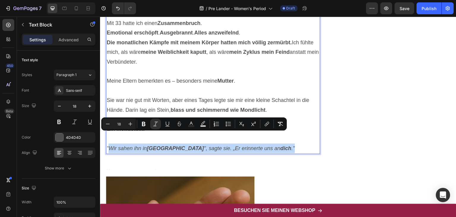
drag, startPoint x: 109, startPoint y: 135, endPoint x: 282, endPoint y: 133, distance: 172.8
click at [282, 143] on p ""Wir sahen ihn in Österreich ", sagte sie. „Er erinnerte uns an dich ."" at bounding box center [213, 148] width 213 height 10
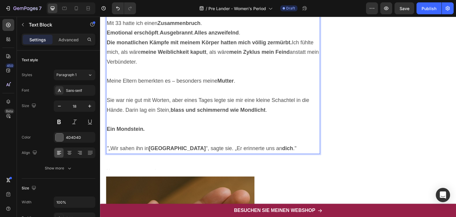
click at [112, 143] on p "" „Wir sahen ihn in Österreich ", sagte sie. „Er erinnerte uns an dich ."" at bounding box center [213, 148] width 213 height 10
click at [205, 143] on p "" Wir sahen ihn in Österreich ", sagte sie. „Er erinnerte uns an dich ."" at bounding box center [213, 148] width 213 height 10
click at [109, 143] on p "" Wir sahen ihn in Österreich ", sagte sie. "Er erinnerte uns an dich ."" at bounding box center [213, 148] width 213 height 10
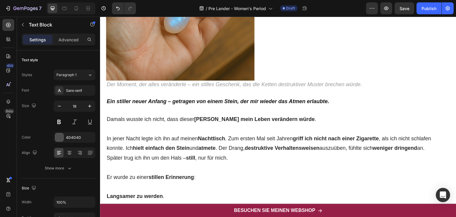
scroll to position [1326, 0]
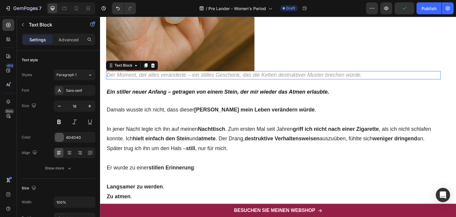
click at [129, 73] on icon "Der Moment, der alles veränderte – ein stilles Geschenk, das die Ketten destruk…" at bounding box center [234, 75] width 255 height 6
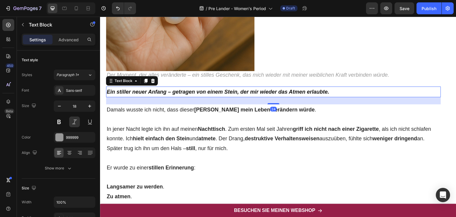
click at [189, 92] on strong "Ein stiller neuer Anfang – getragen von einem Stein, der mir wieder das Atmen e…" at bounding box center [218, 92] width 223 height 6
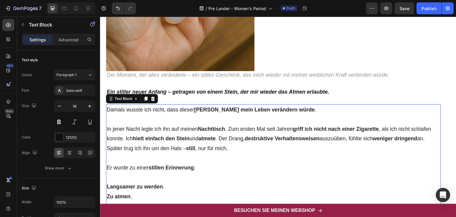
click at [158, 109] on p "Damals wusste ich nicht, dass dieser Stein mein Leben verändern würde ." at bounding box center [274, 110] width 334 height 10
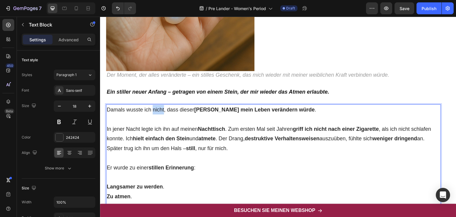
click at [158, 109] on p "Damals wusste ich nicht, dass dieser Stein mein Leben verändern würde ." at bounding box center [274, 110] width 334 height 10
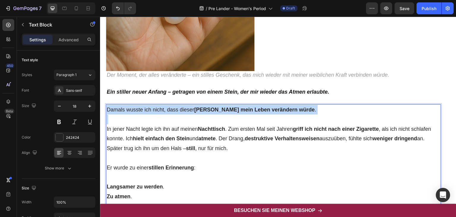
click at [158, 109] on p "Damals wusste ich nicht, dass dieser Stein mein Leben verändern würde ." at bounding box center [274, 110] width 334 height 10
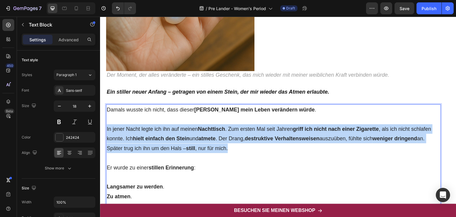
drag, startPoint x: 107, startPoint y: 128, endPoint x: 237, endPoint y: 147, distance: 131.7
click at [237, 147] on p "In jener Nacht legte ich ihn auf meinen Nachttisch . Zum ersten Mal seit Jahren…" at bounding box center [274, 138] width 334 height 29
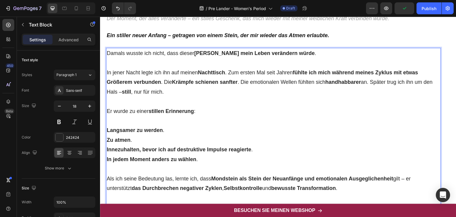
scroll to position [1383, 0]
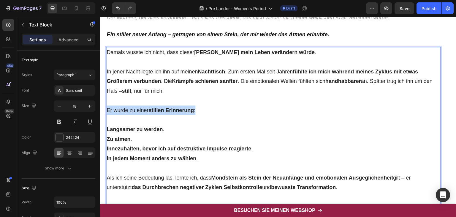
drag, startPoint x: 199, startPoint y: 107, endPoint x: 106, endPoint y: 108, distance: 92.9
click at [107, 108] on p "Er wurde zu einer stillen Erinnerung :" at bounding box center [274, 110] width 334 height 10
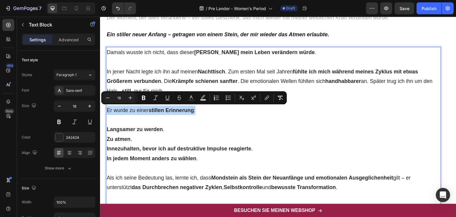
copy p "Er wurde zu einer stillen Erinnerung :"
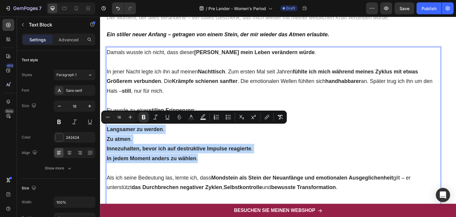
drag, startPoint x: 107, startPoint y: 127, endPoint x: 207, endPoint y: 158, distance: 104.8
click at [207, 158] on p "Langsamer zu werden . Zu atmen . Innezuhalten, bevor ich auf destruktive Impuls…" at bounding box center [274, 143] width 334 height 39
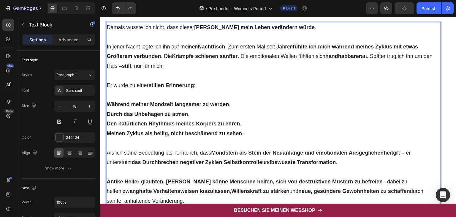
scroll to position [1451, 0]
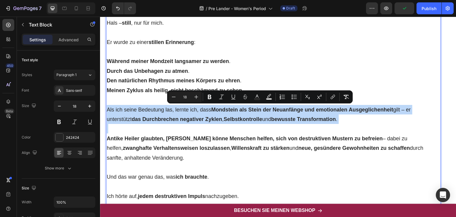
drag, startPoint x: 107, startPoint y: 108, endPoint x: 336, endPoint y: 126, distance: 230.3
click at [336, 126] on div "Damals wusste ich nicht, dass dieser Stein mein Leben verändern würde . In jene…" at bounding box center [273, 157] width 335 height 357
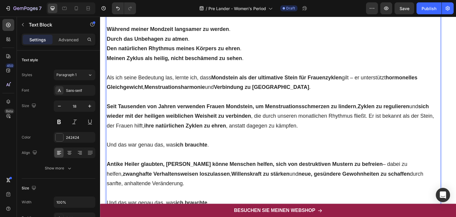
scroll to position [1484, 0]
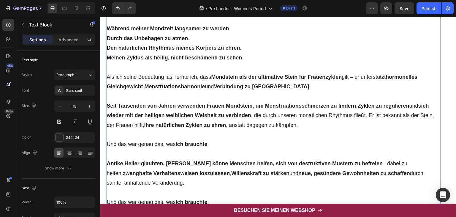
click at [349, 8] on div "/ Pre Lander - Women's Period Draft" at bounding box center [253, 8] width 225 height 12
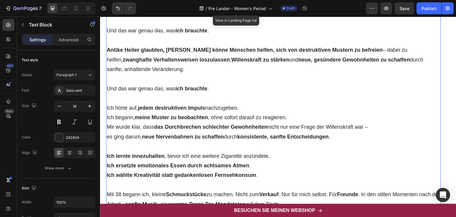
scroll to position [1594, 0]
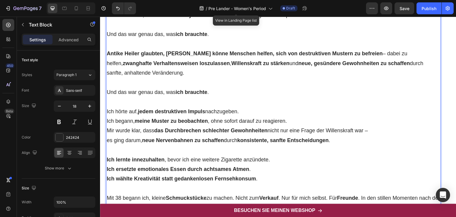
drag, startPoint x: 107, startPoint y: 52, endPoint x: 224, endPoint y: 178, distance: 171.9
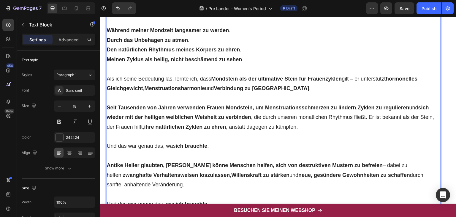
scroll to position [1483, 0]
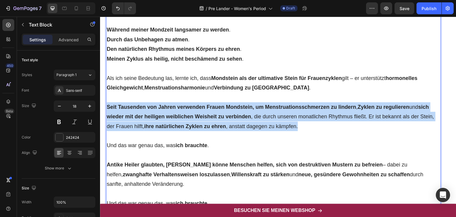
drag, startPoint x: 108, startPoint y: 106, endPoint x: 302, endPoint y: 130, distance: 195.6
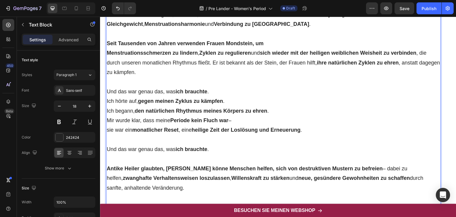
scroll to position [1547, 0]
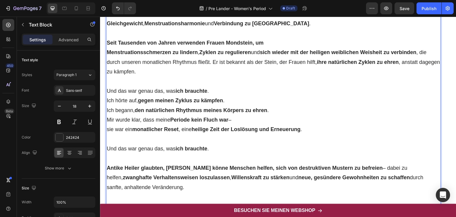
click at [213, 91] on p "Und das war genau das, was ich brauchte ." at bounding box center [274, 91] width 334 height 10
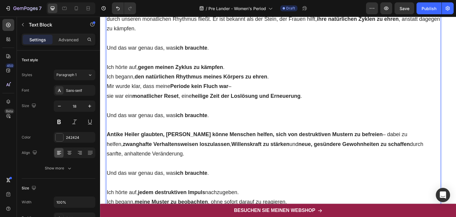
scroll to position [1596, 0]
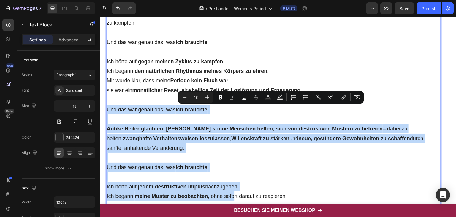
drag, startPoint x: 107, startPoint y: 108, endPoint x: 236, endPoint y: 198, distance: 157.7
click at [236, 198] on div "Damals wusste ich nicht, dass dieser Stein mein Leben verändern würde . In jene…" at bounding box center [273, 81] width 335 height 492
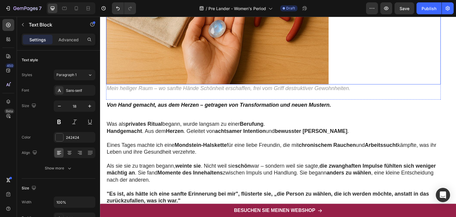
scroll to position [1943, 0]
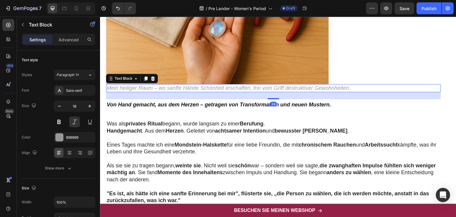
click at [196, 85] on icon "Mein heiliger Raum – wo sanfte Hände Schönheit erschaffen, frei vom Griff destr…" at bounding box center [229, 88] width 244 height 6
click at [148, 104] on strong "Von Hand gemacht, aus dem Herzen – getragen von Transformation und neuen Muster…" at bounding box center [219, 105] width 224 height 6
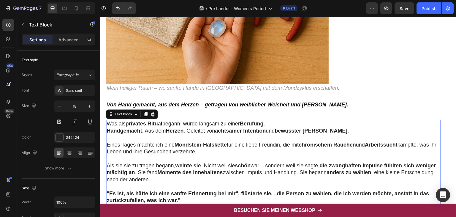
click at [134, 128] on strong "Handgemacht" at bounding box center [124, 131] width 35 height 6
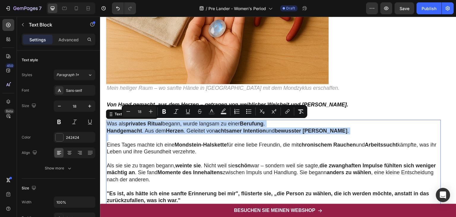
drag, startPoint x: 107, startPoint y: 123, endPoint x: 344, endPoint y: 135, distance: 237.9
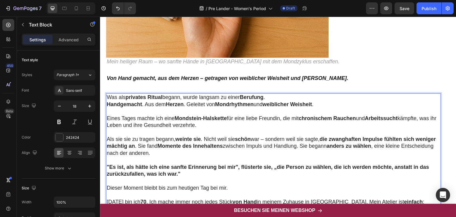
scroll to position [1971, 0]
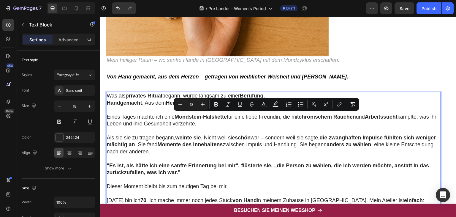
drag, startPoint x: 215, startPoint y: 123, endPoint x: 101, endPoint y: 117, distance: 114.2
click at [101, 117] on div "Text Block Image Der Moment, der alles veränderte – ein stilles Geschenk, das m…" at bounding box center [278, 91] width 356 height 1645
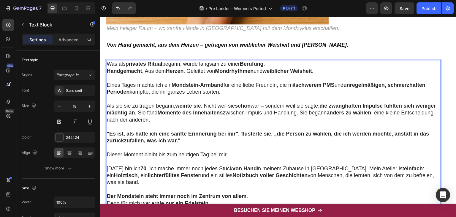
scroll to position [2013, 0]
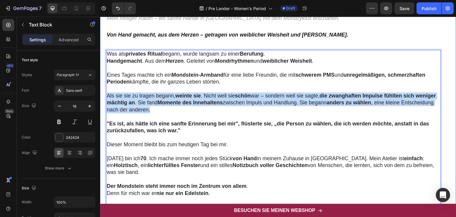
drag, startPoint x: 184, startPoint y: 109, endPoint x: 105, endPoint y: 94, distance: 80.9
click at [105, 94] on div "Text Block Image Der Moment, der alles veränderte – ein stilles Geschenk, das m…" at bounding box center [278, 49] width 356 height 1645
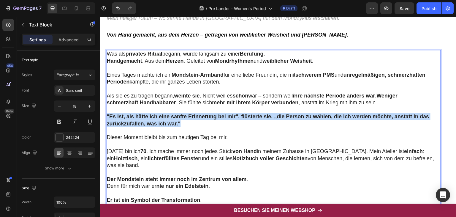
drag, startPoint x: 184, startPoint y: 122, endPoint x: 105, endPoint y: 113, distance: 80.3
click at [105, 113] on div "Text Block Image Der Moment, der alles veränderte – ein stilles Geschenk, das m…" at bounding box center [278, 46] width 356 height 1638
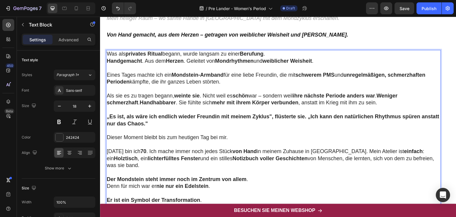
click at [109, 116] on strong "„Es ist, als wäre ich endlich wieder Freundin mit meinem Zyklus", flüsterte sie…" at bounding box center [273, 119] width 333 height 13
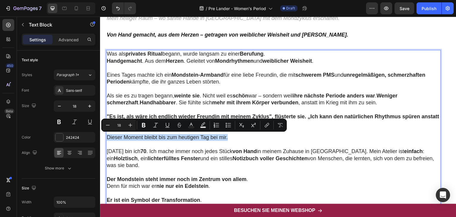
drag, startPoint x: 106, startPoint y: 136, endPoint x: 232, endPoint y: 139, distance: 126.2
click at [232, 139] on div "Was als privates Ritual begann, wurde langsam zu einer Berufung . Handgemacht .…" at bounding box center [273, 189] width 335 height 279
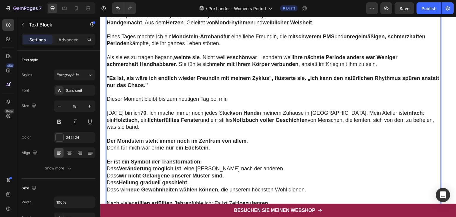
scroll to position [2080, 0]
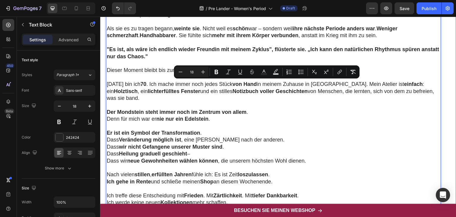
drag, startPoint x: 120, startPoint y: 98, endPoint x: 105, endPoint y: 83, distance: 21.2
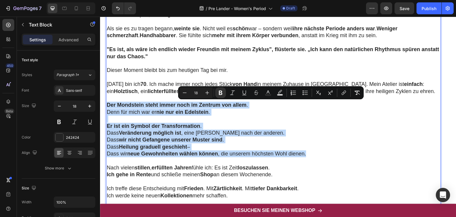
drag, startPoint x: 107, startPoint y: 104, endPoint x: 311, endPoint y: 156, distance: 211.0
click at [311, 156] on div "Was als privates Ritual begann, wurde langsam zu einer Berufung . Handgemacht .…" at bounding box center [273, 119] width 335 height 272
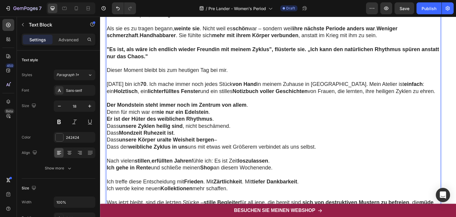
click at [216, 113] on p "Der Mondstein steht immer noch im Zentrum von allem . Denn für mich war er nie …" at bounding box center [274, 109] width 334 height 14
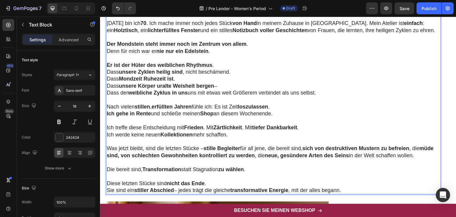
scroll to position [2141, 0]
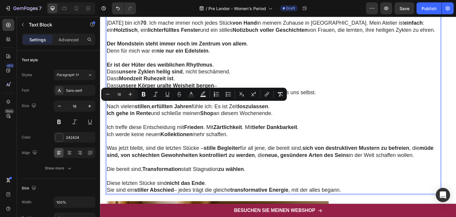
drag, startPoint x: 107, startPoint y: 105, endPoint x: 290, endPoint y: 115, distance: 183.5
click at [290, 115] on p "Nach vielen stillen , erfüllten Jahren fühle ich: Es ist Zeit loszulassen . Ich…" at bounding box center [274, 110] width 334 height 14
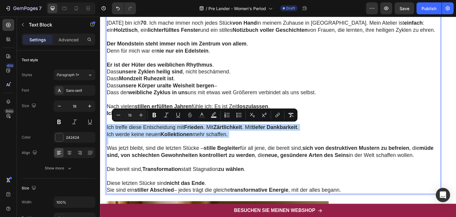
drag, startPoint x: 107, startPoint y: 126, endPoint x: 233, endPoint y: 140, distance: 126.7
click at [233, 140] on div "Was als privates Ritual begann, wurde langsam zu einer Berufung . Handgemacht .…" at bounding box center [273, 58] width 335 height 272
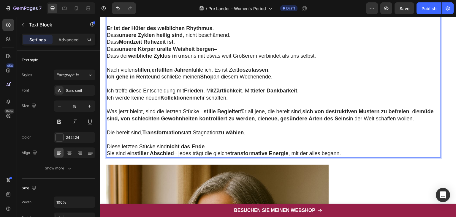
scroll to position [2178, 0]
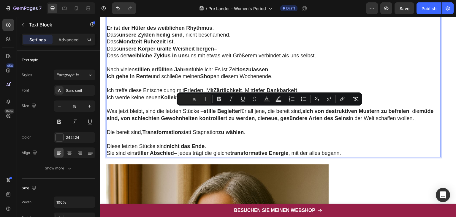
drag, startPoint x: 107, startPoint y: 110, endPoint x: 435, endPoint y: 118, distance: 328.2
click at [435, 118] on p "Was jetzt bleibt, sind die letzten Stücke – stille Begleiter für all jene, die …" at bounding box center [274, 115] width 334 height 14
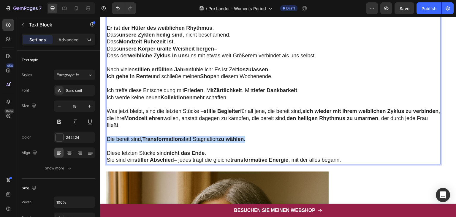
drag, startPoint x: 106, startPoint y: 137, endPoint x: 256, endPoint y: 140, distance: 150.0
click at [256, 140] on div "Was als privates Ritual begann, wurde langsam zu einer Berufung . Handgemacht .…" at bounding box center [273, 24] width 335 height 279
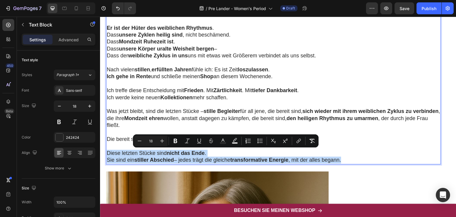
drag, startPoint x: 107, startPoint y: 152, endPoint x: 364, endPoint y: 164, distance: 257.4
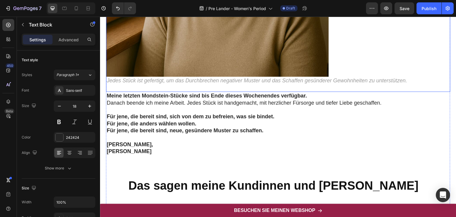
scroll to position [2497, 0]
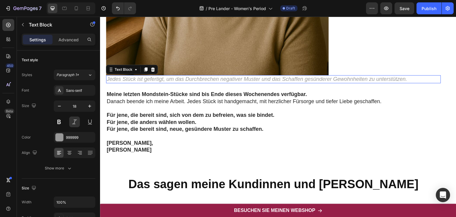
click at [182, 80] on p "Jedes Stück ist gefertigt, um das Durchbrechen negativer Muster und das Schaffe…" at bounding box center [274, 79] width 334 height 7
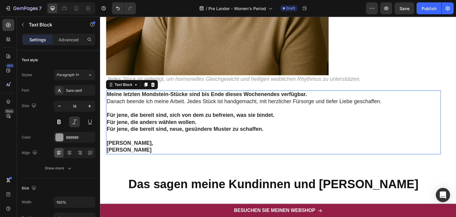
click at [142, 94] on strong "Meine letzten Mondstein-Stücke sind bis Ende dieses Wochenendes verfügbar." at bounding box center [207, 94] width 200 height 6
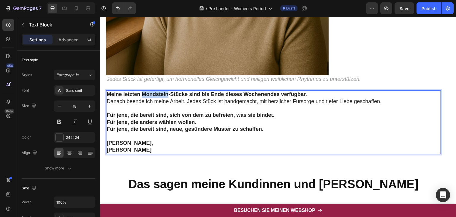
click at [142, 94] on strong "Meine letzten Mondstein-Stücke sind bis Ende dieses Wochenendes verfügbar." at bounding box center [207, 94] width 200 height 6
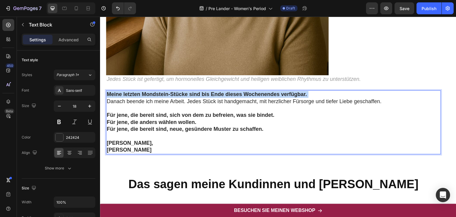
click at [142, 94] on strong "Meine letzten Mondstein-Stücke sind bis Ende dieses Wochenendes verfügbar." at bounding box center [207, 94] width 200 height 6
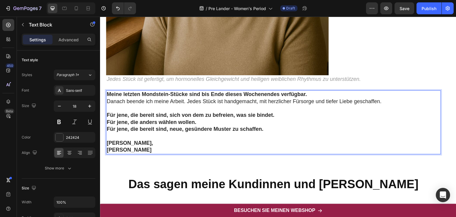
click at [140, 101] on p "Danach beende ich meine Arbeit. Jedes Stück ist handgemacht, mit herzlicher Für…" at bounding box center [274, 101] width 334 height 7
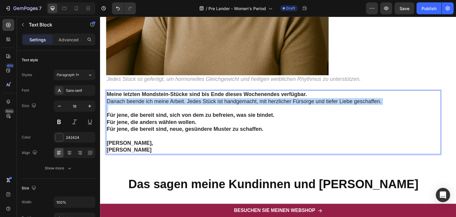
click at [140, 101] on p "Danach beende ich meine Arbeit. Jedes Stück ist handgemacht, mit herzlicher Für…" at bounding box center [274, 101] width 334 height 7
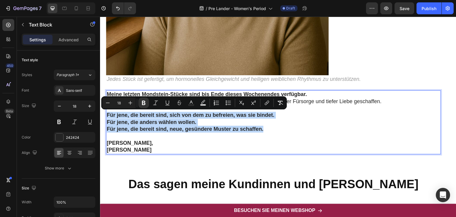
drag, startPoint x: 106, startPoint y: 112, endPoint x: 265, endPoint y: 131, distance: 159.7
click at [265, 131] on p "Für jene, die bereit sind, sich von dem zu befreien, was sie bindet. Für jene, …" at bounding box center [274, 122] width 334 height 21
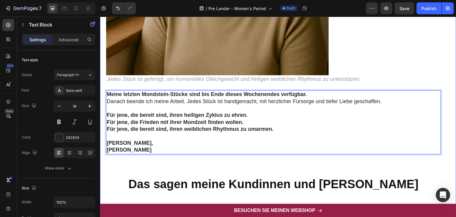
drag, startPoint x: 154, startPoint y: 149, endPoint x: 105, endPoint y: 140, distance: 49.6
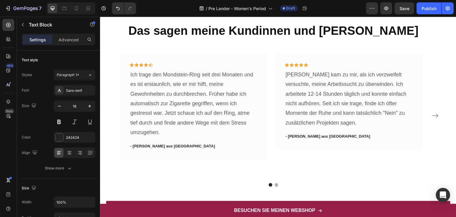
scroll to position [2653, 0]
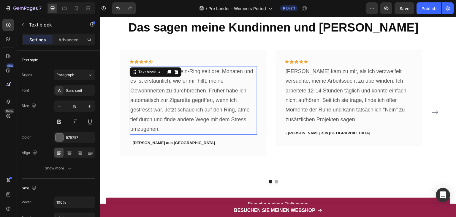
click at [157, 94] on p "Ich trage den Mondstein-Ring seit drei Monaten und es ist erstaunlich, wie er m…" at bounding box center [193, 100] width 126 height 67
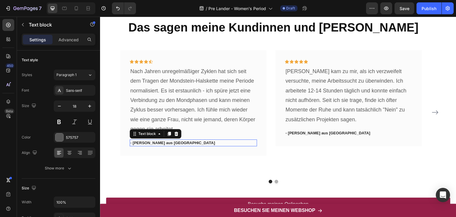
click at [160, 143] on p "- [PERSON_NAME] aus [GEOGRAPHIC_DATA]" at bounding box center [193, 143] width 126 height 6
drag, startPoint x: 132, startPoint y: 142, endPoint x: 181, endPoint y: 143, distance: 48.4
click at [181, 143] on p "- [PERSON_NAME] aus [GEOGRAPHIC_DATA]" at bounding box center [193, 143] width 126 height 6
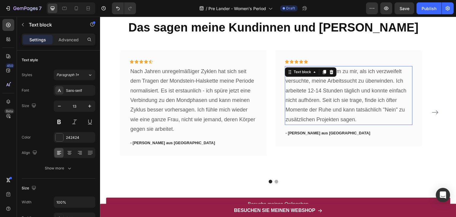
click at [303, 92] on p "[PERSON_NAME] kam zu mir, als ich verzweifelt versuchte, meine Arbeitssucht zu …" at bounding box center [349, 96] width 126 height 58
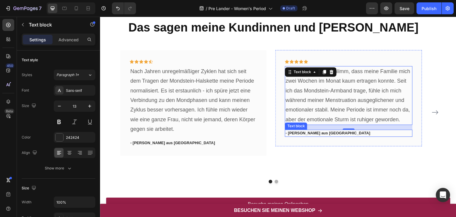
click at [297, 133] on p "- [PERSON_NAME] aus [GEOGRAPHIC_DATA]" at bounding box center [349, 133] width 126 height 6
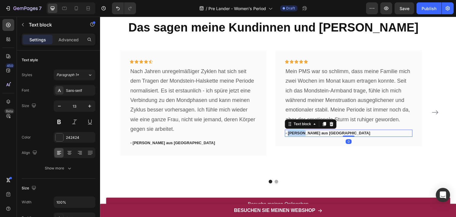
click at [294, 132] on p "- [PERSON_NAME] aus [GEOGRAPHIC_DATA]" at bounding box center [349, 133] width 126 height 6
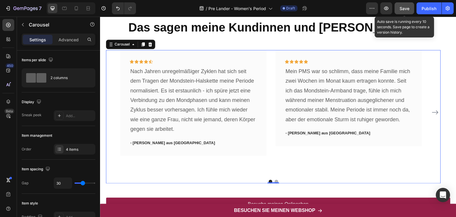
click at [403, 11] on div "Save" at bounding box center [405, 8] width 10 height 6
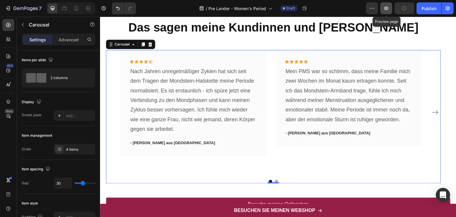
click at [385, 9] on icon "button" at bounding box center [386, 8] width 6 height 6
click at [432, 111] on icon "Carousel Next Arrow" at bounding box center [435, 112] width 7 height 7
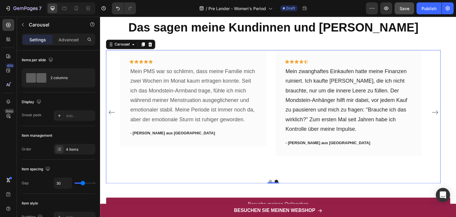
click at [432, 110] on icon "Carousel Next Arrow" at bounding box center [435, 112] width 6 height 4
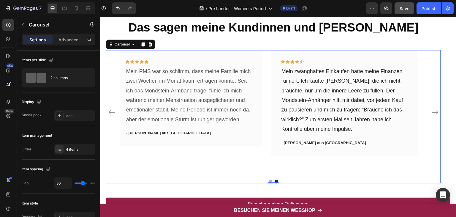
click at [432, 110] on icon "Carousel Next Arrow" at bounding box center [435, 112] width 6 height 4
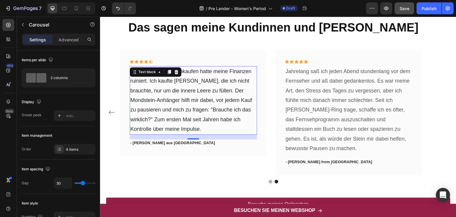
click at [152, 90] on p "Mein zwanghaftes Einkaufen hatte meine Finanzen ruiniert. Ich kaufte [PERSON_NA…" at bounding box center [193, 100] width 126 height 67
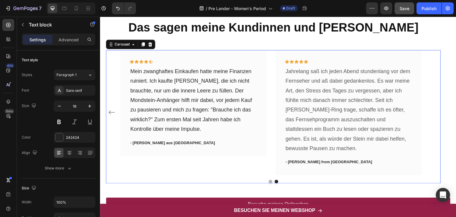
click at [109, 112] on icon "Carousel Back Arrow" at bounding box center [111, 112] width 7 height 7
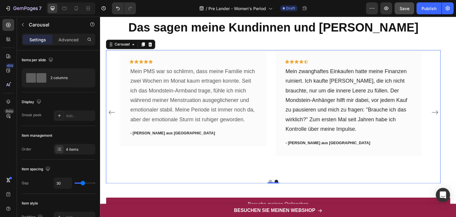
click at [110, 112] on icon "Carousel Back Arrow" at bounding box center [111, 112] width 6 height 4
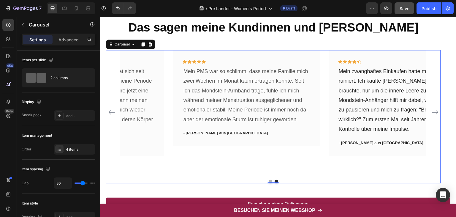
click at [110, 112] on div "Icon Icon Icon Icon Icon Row Nach Jahren unregelmäßiger Zyklen hat sich seit de…" at bounding box center [273, 112] width 335 height 125
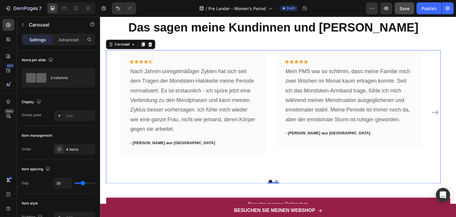
click at [433, 112] on icon "Carousel Next Arrow" at bounding box center [435, 112] width 6 height 4
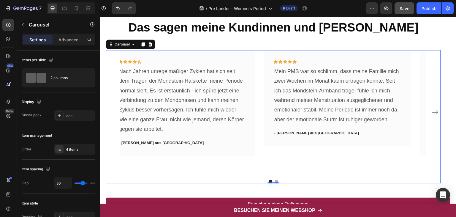
click at [433, 112] on icon "Carousel Next Arrow" at bounding box center [435, 112] width 6 height 4
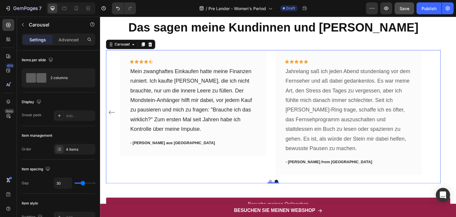
click at [111, 111] on icon "Carousel Back Arrow" at bounding box center [111, 112] width 7 height 7
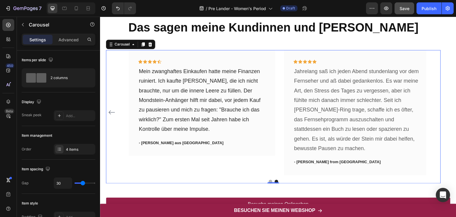
click at [111, 111] on icon "Carousel Back Arrow" at bounding box center [111, 112] width 7 height 7
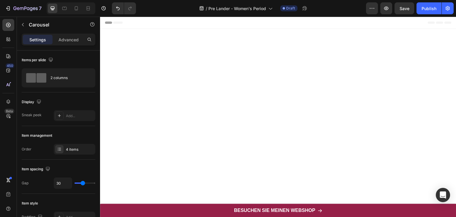
scroll to position [2653, 0]
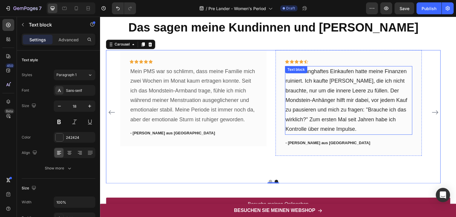
click at [316, 97] on p "Mein zwanghaftes Einkaufen hatte meine Finanzen ruiniert. Ich kaufte [PERSON_NA…" at bounding box center [349, 100] width 126 height 67
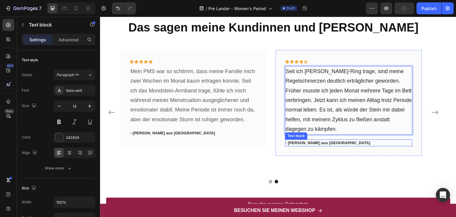
click at [313, 143] on p "- [PERSON_NAME] aus [GEOGRAPHIC_DATA]" at bounding box center [349, 143] width 126 height 6
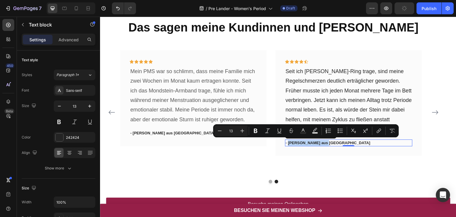
drag, startPoint x: 325, startPoint y: 142, endPoint x: 289, endPoint y: 143, distance: 36.8
click at [289, 143] on p "- [PERSON_NAME] aus [GEOGRAPHIC_DATA]" at bounding box center [349, 143] width 126 height 6
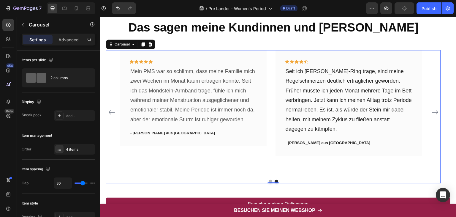
click at [432, 111] on icon "Carousel Next Arrow" at bounding box center [435, 112] width 7 height 7
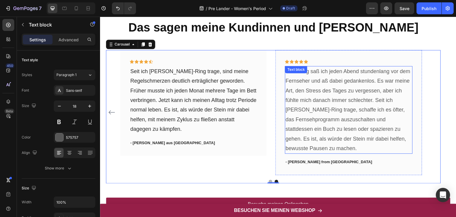
click at [322, 104] on p "Jahrelang saß ich jeden Abend stundenlang vor dem Fernseher und aß dabei gedank…" at bounding box center [349, 110] width 126 height 87
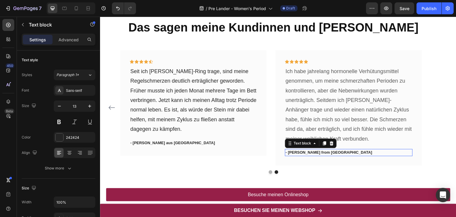
click at [313, 149] on p "- [PERSON_NAME] from [GEOGRAPHIC_DATA]" at bounding box center [349, 152] width 126 height 6
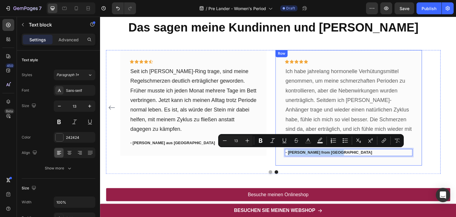
drag, startPoint x: 289, startPoint y: 151, endPoint x: 334, endPoint y: 156, distance: 45.4
click at [334, 156] on div "Icon Icon Icon Icon Icon Row Ich habe jahrelang hormonelle Verhütungsmittel gen…" at bounding box center [349, 108] width 146 height 116
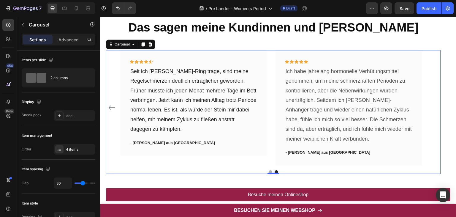
click at [110, 107] on icon "Carousel Back Arrow" at bounding box center [111, 107] width 7 height 7
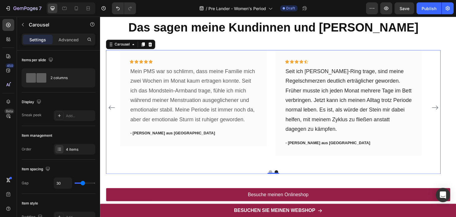
click at [110, 107] on icon "Carousel Back Arrow" at bounding box center [111, 107] width 7 height 7
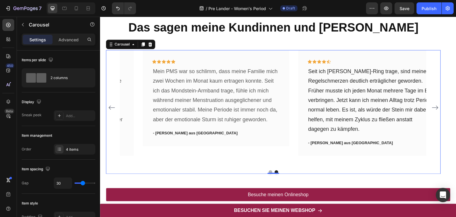
click at [110, 107] on icon "Carousel Back Arrow" at bounding box center [111, 107] width 7 height 7
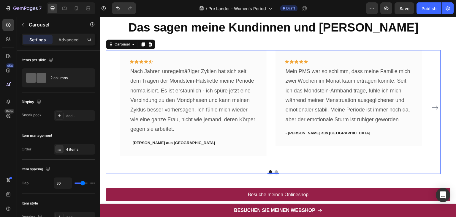
click at [433, 107] on icon "Carousel Next Arrow" at bounding box center [435, 107] width 6 height 4
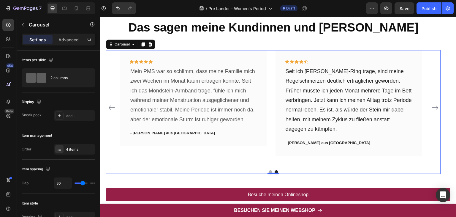
click at [433, 107] on icon "Carousel Next Arrow" at bounding box center [435, 107] width 6 height 4
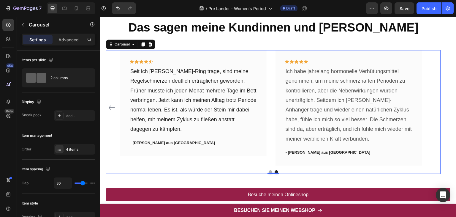
click at [433, 107] on div "Icon Icon Icon Icon Icon Row Nach Jahren unregelmäßiger Zyklen hat sich seit de…" at bounding box center [273, 108] width 335 height 116
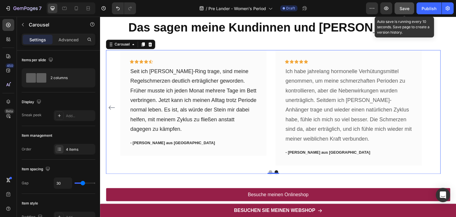
click at [402, 10] on span "Save" at bounding box center [405, 8] width 10 height 5
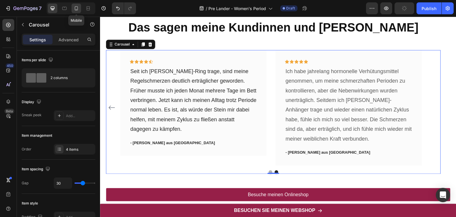
click at [76, 7] on icon at bounding box center [76, 8] width 6 height 6
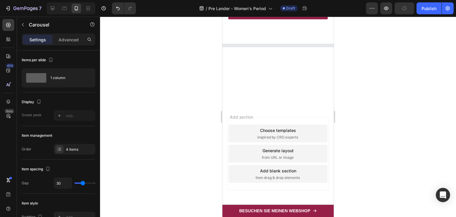
scroll to position [3434, 0]
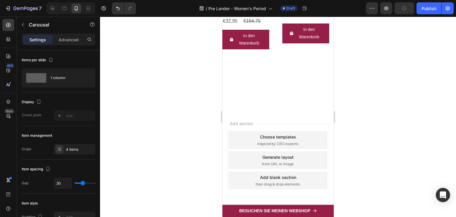
click at [385, 102] on div at bounding box center [278, 117] width 356 height 200
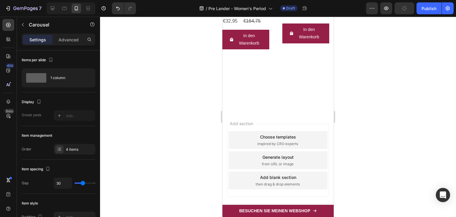
click at [371, 86] on div at bounding box center [278, 117] width 356 height 200
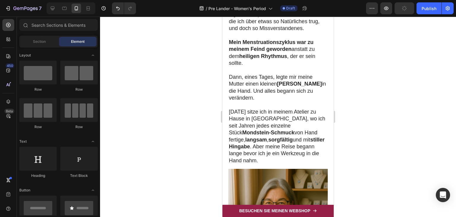
scroll to position [0, 0]
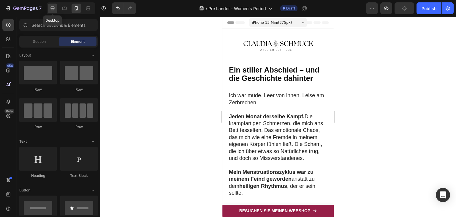
click at [52, 5] on div at bounding box center [53, 9] width 10 height 10
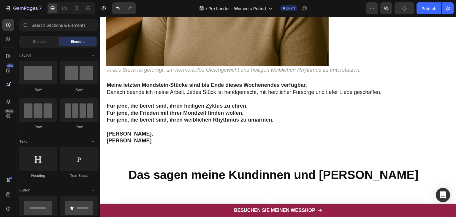
scroll to position [2506, 0]
click at [388, 11] on icon "button" at bounding box center [386, 8] width 6 height 6
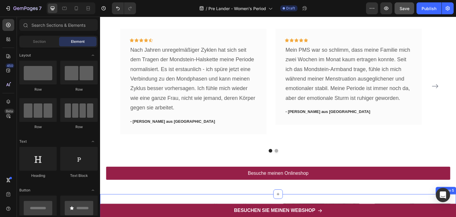
scroll to position [2675, 0]
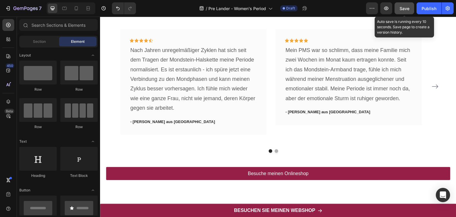
click at [403, 7] on span "Save" at bounding box center [405, 8] width 10 height 5
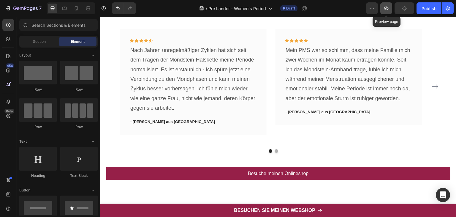
click at [387, 9] on icon "button" at bounding box center [386, 8] width 6 height 6
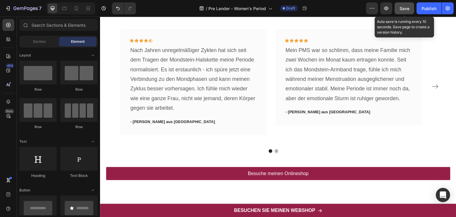
click at [405, 10] on span "Save" at bounding box center [405, 8] width 10 height 5
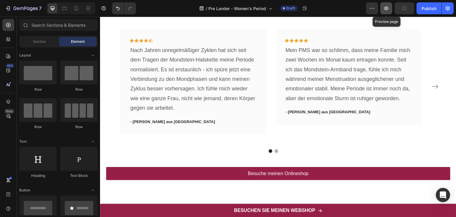
click at [385, 9] on icon "button" at bounding box center [386, 9] width 4 height 4
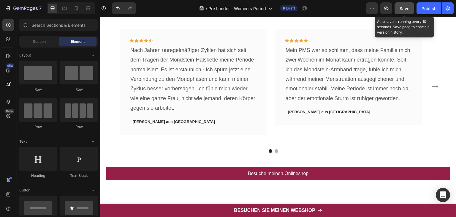
click at [401, 6] on span "Save" at bounding box center [405, 8] width 10 height 5
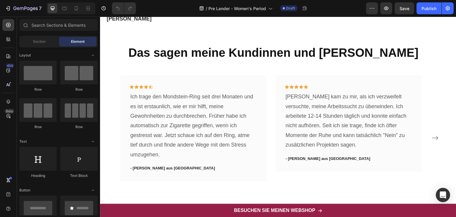
scroll to position [2681, 0]
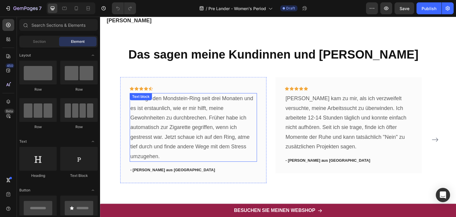
click at [179, 131] on p "Ich trage den Mondstein-Ring seit drei Monaten und es ist erstaunlich, wie er m…" at bounding box center [193, 127] width 126 height 67
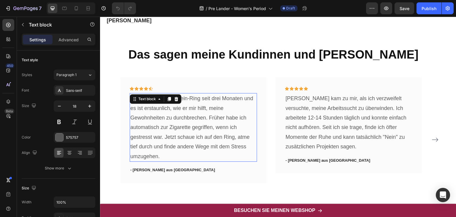
click at [179, 131] on p "Ich trage den Mondstein-Ring seit drei Monaten und es ist erstaunlich, wie er m…" at bounding box center [193, 127] width 126 height 67
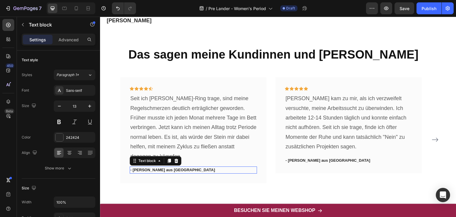
click at [160, 169] on p "- [PERSON_NAME] aus [GEOGRAPHIC_DATA]" at bounding box center [193, 170] width 126 height 6
drag, startPoint x: 134, startPoint y: 168, endPoint x: 175, endPoint y: 169, distance: 41.9
click at [175, 169] on p "- [PERSON_NAME] aus [GEOGRAPHIC_DATA]" at bounding box center [193, 170] width 126 height 6
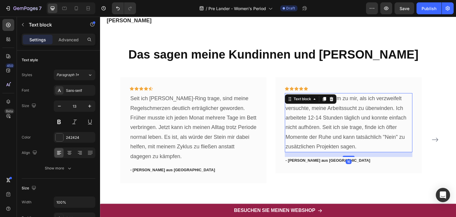
click at [312, 115] on p "[PERSON_NAME] kam zu mir, als ich verzweifelt versuchte, meine Arbeitssucht zu …" at bounding box center [349, 123] width 126 height 58
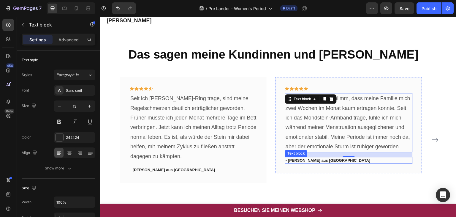
click at [288, 160] on p "- [PERSON_NAME] aus [GEOGRAPHIC_DATA]" at bounding box center [349, 160] width 126 height 6
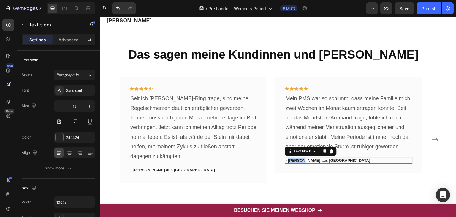
click at [292, 160] on p "- [PERSON_NAME] aus [GEOGRAPHIC_DATA]" at bounding box center [349, 160] width 126 height 6
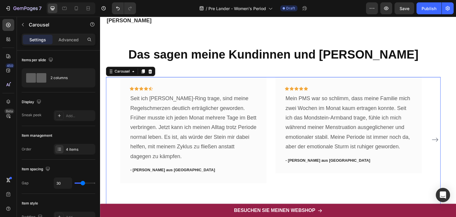
click at [432, 138] on icon "Carousel Next Arrow" at bounding box center [435, 139] width 7 height 7
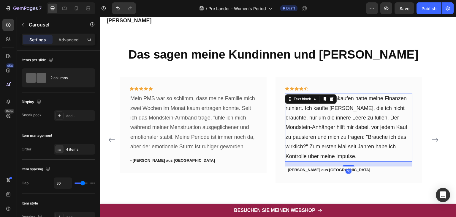
click at [312, 107] on p "Mein zwanghaftes Einkaufen hatte meine Finanzen ruiniert. Ich kaufte [PERSON_NA…" at bounding box center [349, 127] width 126 height 67
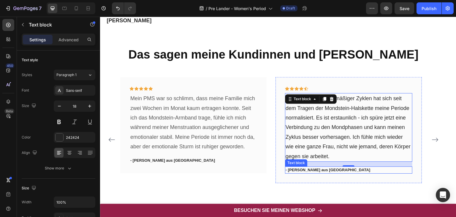
click at [299, 169] on p "- [PERSON_NAME] aus [GEOGRAPHIC_DATA]" at bounding box center [349, 170] width 126 height 6
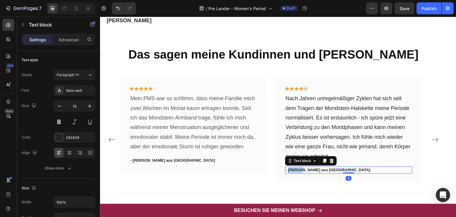
click at [299, 169] on p "- [PERSON_NAME] aus [GEOGRAPHIC_DATA]" at bounding box center [349, 170] width 126 height 6
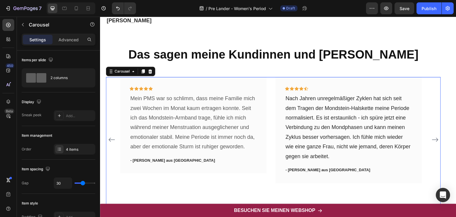
click at [432, 139] on icon "Carousel Next Arrow" at bounding box center [435, 139] width 7 height 7
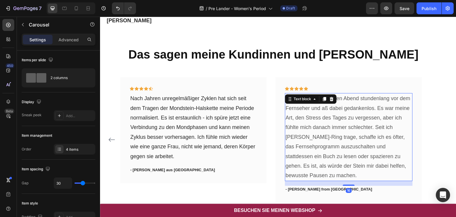
click at [304, 110] on p "Jahrelang saß ich jeden Abend stundenlang vor dem Fernseher und aß dabei gedank…" at bounding box center [349, 137] width 126 height 87
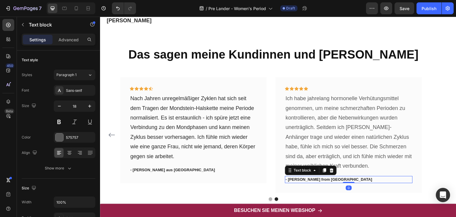
click at [301, 179] on p "- [PERSON_NAME] from [GEOGRAPHIC_DATA]" at bounding box center [349, 179] width 126 height 6
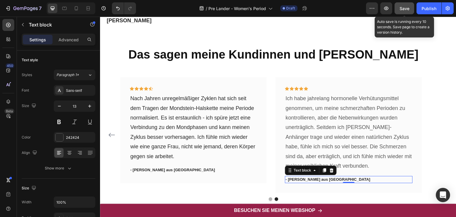
click at [406, 7] on span "Save" at bounding box center [405, 8] width 10 height 5
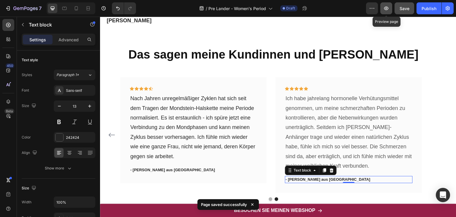
click at [385, 10] on icon "button" at bounding box center [386, 8] width 6 height 6
